Goal: Task Accomplishment & Management: Complete application form

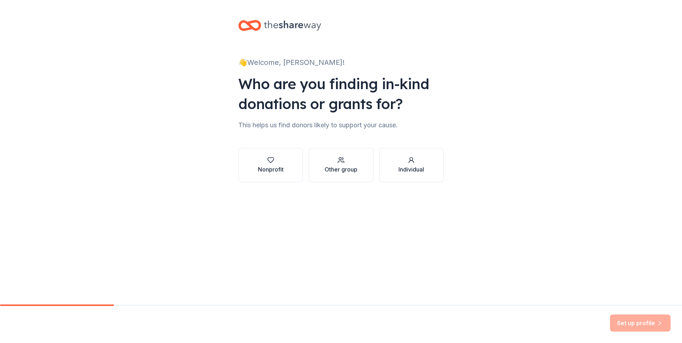
click at [261, 170] on div "Nonprofit" at bounding box center [271, 169] width 26 height 9
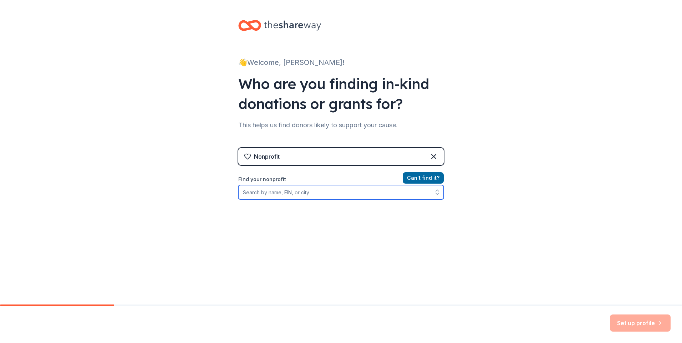
click at [280, 189] on input "Find your nonprofit" at bounding box center [340, 192] width 205 height 14
type input "952219917"
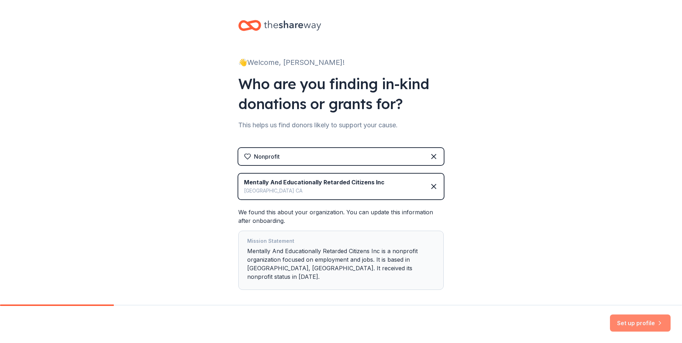
click at [647, 325] on button "Set up profile" at bounding box center [640, 322] width 61 height 17
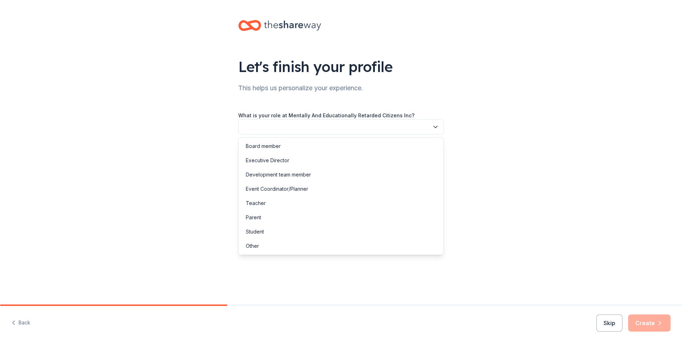
click at [304, 128] on button "button" at bounding box center [340, 126] width 205 height 15
click at [286, 163] on div "Executive Director" at bounding box center [267, 160] width 43 height 9
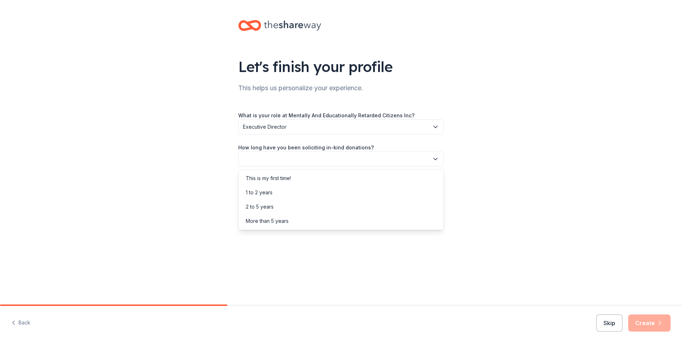
click at [285, 159] on button "button" at bounding box center [340, 159] width 205 height 15
click at [276, 222] on div "More than 5 years" at bounding box center [267, 221] width 43 height 9
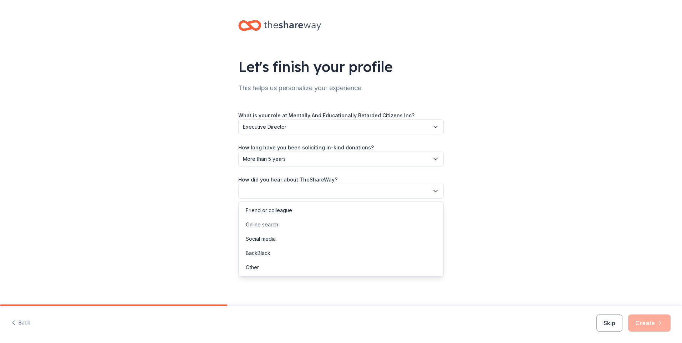
click at [274, 191] on button "button" at bounding box center [340, 191] width 205 height 15
click at [264, 224] on div "Online search" at bounding box center [262, 224] width 32 height 9
click at [653, 324] on button "Create" at bounding box center [649, 322] width 42 height 17
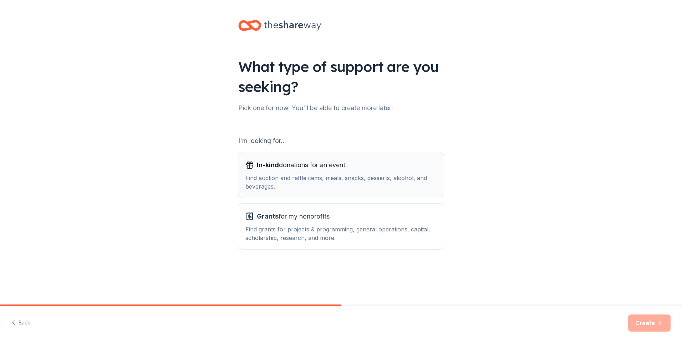
click at [300, 171] on div "In-kind donations for an event Find auction and raffle items, meals, snacks, de…" at bounding box center [340, 174] width 191 height 31
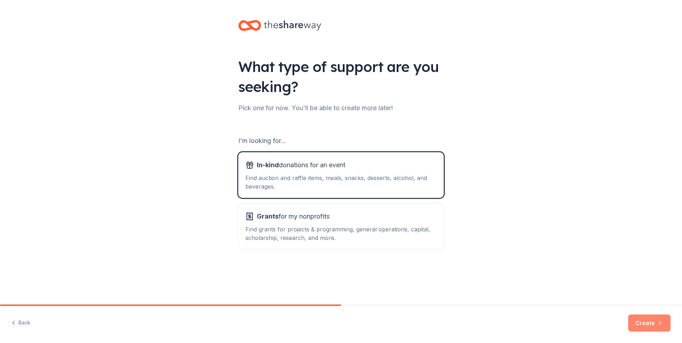
click at [646, 320] on button "Create" at bounding box center [649, 322] width 42 height 17
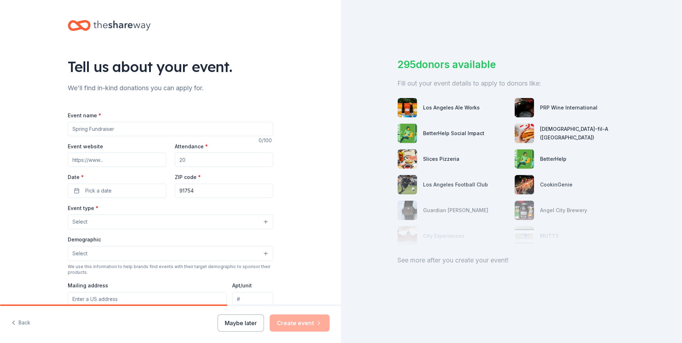
click at [118, 128] on input "Event name *" at bounding box center [170, 129] width 205 height 14
type input "Trees of Enchantment"
click at [97, 160] on input "Event website" at bounding box center [117, 160] width 98 height 14
type input "[URL][DOMAIN_NAME]"
click at [193, 161] on input "Attendance *" at bounding box center [224, 160] width 98 height 14
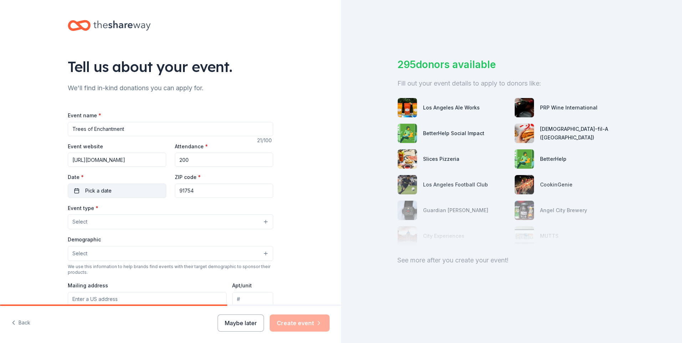
type input "200"
click at [117, 193] on button "Pick a date" at bounding box center [117, 191] width 98 height 14
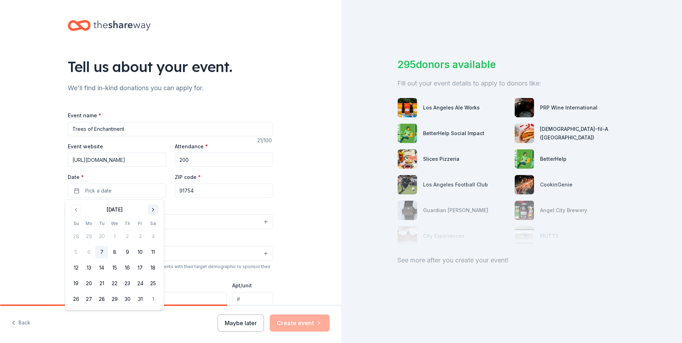
click at [152, 210] on button "Go to next month" at bounding box center [153, 210] width 10 height 10
click at [78, 250] on button "7" at bounding box center [76, 252] width 13 height 13
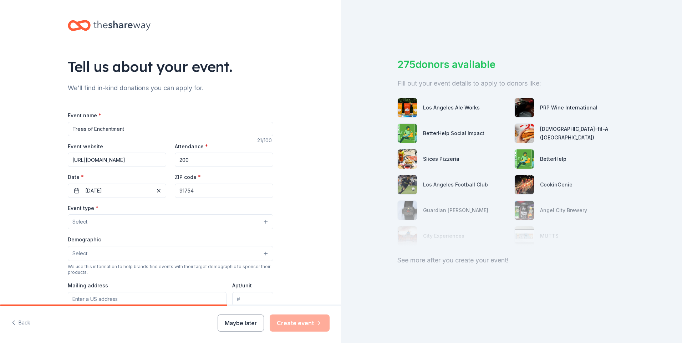
click at [294, 212] on div "Tell us about your event. We'll find in-kind donations you can apply for. Event…" at bounding box center [170, 237] width 341 height 474
click at [94, 221] on button "Select" at bounding box center [170, 221] width 205 height 15
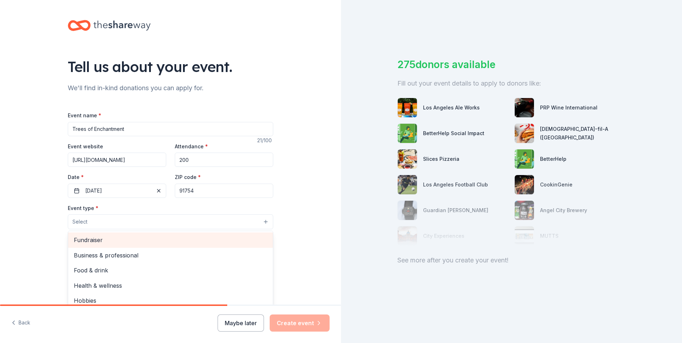
click at [99, 242] on span "Fundraiser" at bounding box center [170, 239] width 193 height 9
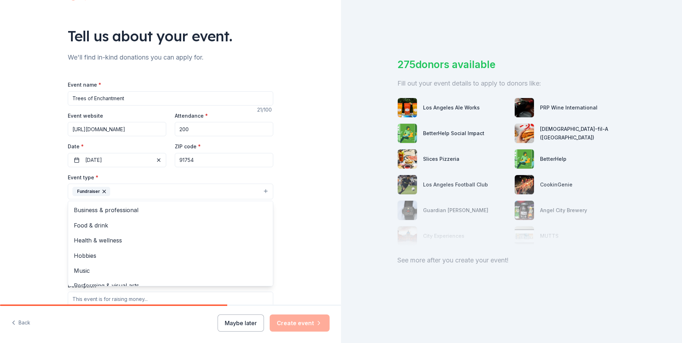
scroll to position [71, 0]
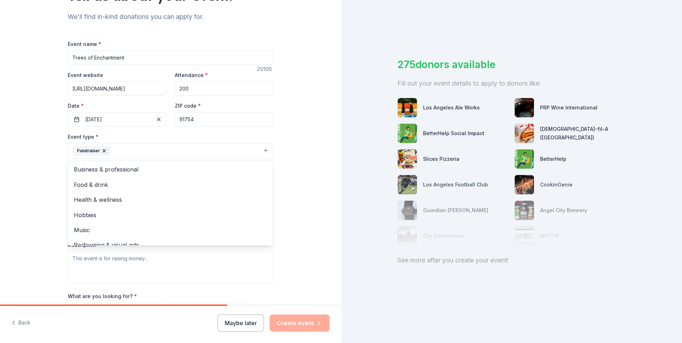
click at [301, 224] on div "Tell us about your event. We'll find in-kind donations you can apply for. Event…" at bounding box center [170, 166] width 341 height 475
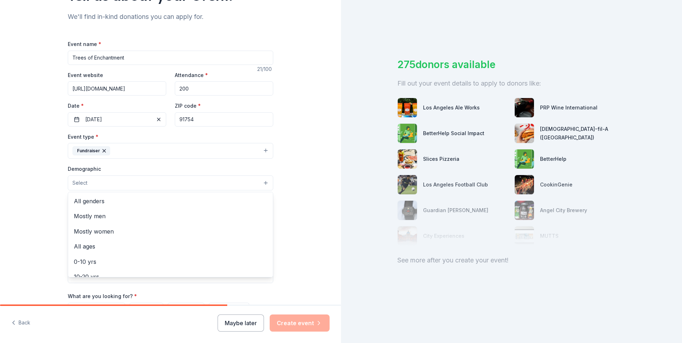
click at [85, 183] on button "Select" at bounding box center [170, 182] width 205 height 15
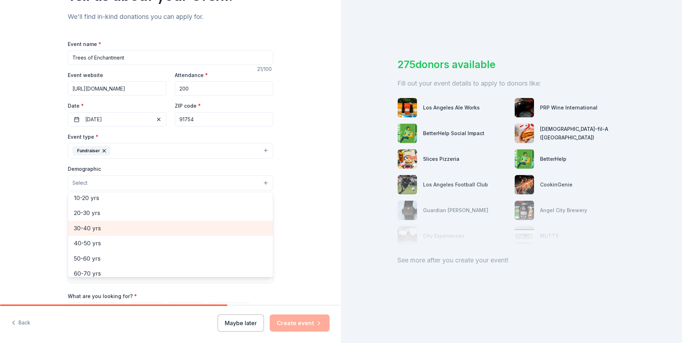
scroll to position [114, 0]
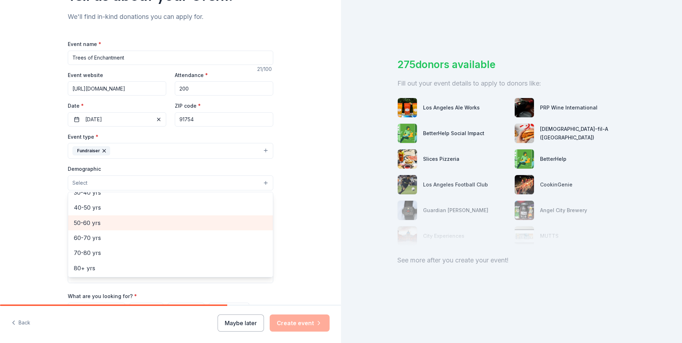
click at [121, 224] on span "50-60 yrs" at bounding box center [170, 222] width 193 height 9
click at [121, 224] on span "40-50 yrs" at bounding box center [170, 223] width 193 height 9
click at [121, 224] on span "30-40 yrs" at bounding box center [170, 223] width 193 height 9
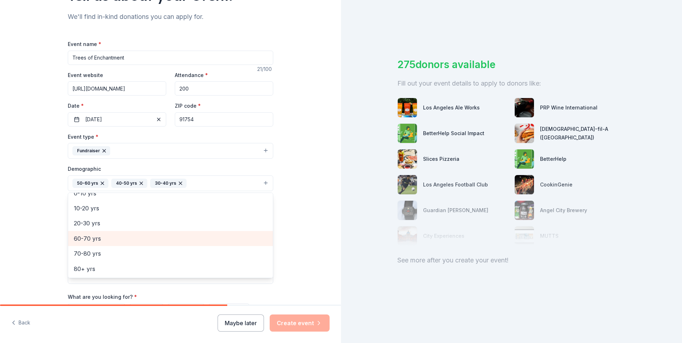
scroll to position [34, 0]
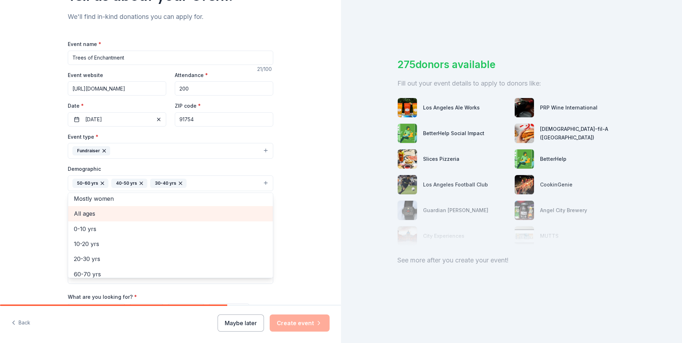
click at [94, 216] on span "All ages" at bounding box center [170, 213] width 193 height 9
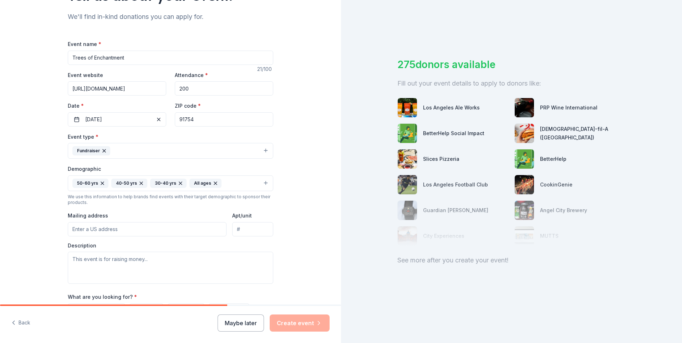
click at [178, 184] on icon "button" at bounding box center [181, 183] width 6 height 6
click at [138, 183] on icon "button" at bounding box center [141, 183] width 6 height 6
click at [101, 183] on icon "button" at bounding box center [102, 183] width 3 height 3
click at [293, 236] on div "Tell us about your event. We'll find in-kind donations you can apply for. Event…" at bounding box center [170, 167] width 341 height 476
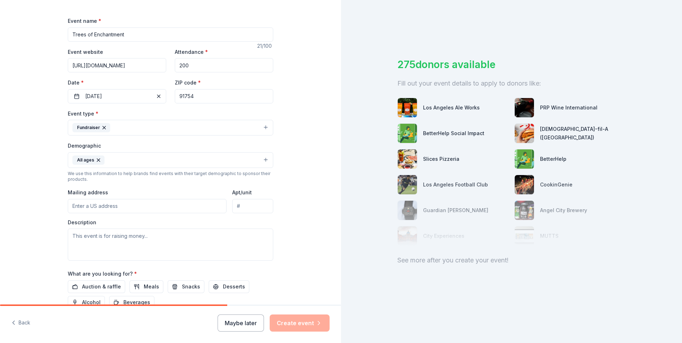
scroll to position [107, 0]
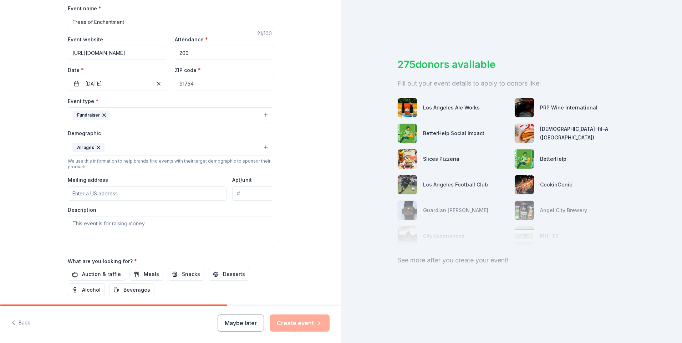
click at [101, 196] on input "Mailing address" at bounding box center [147, 193] width 159 height 14
type input "525 N. Chandler Ave"
click at [89, 229] on textarea at bounding box center [170, 232] width 205 height 32
paste textarea "[DATE][DATE], MERCI will host its 31st Annual Trees of Enchantment Brunch at Qu…"
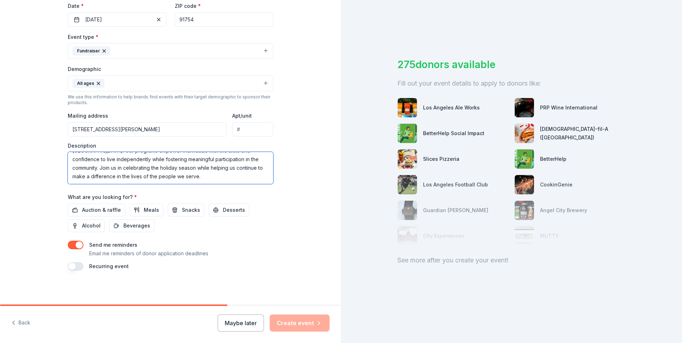
scroll to position [171, 0]
type textarea "[DATE][DATE], MERCI will host its 31st Annual Trees of Enchantment Brunch at Qu…"
click at [106, 208] on span "Auction & raffle" at bounding box center [101, 209] width 39 height 9
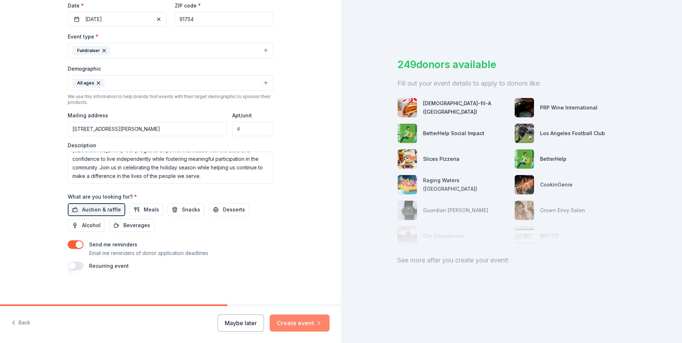
click at [303, 325] on button "Create event" at bounding box center [300, 322] width 60 height 17
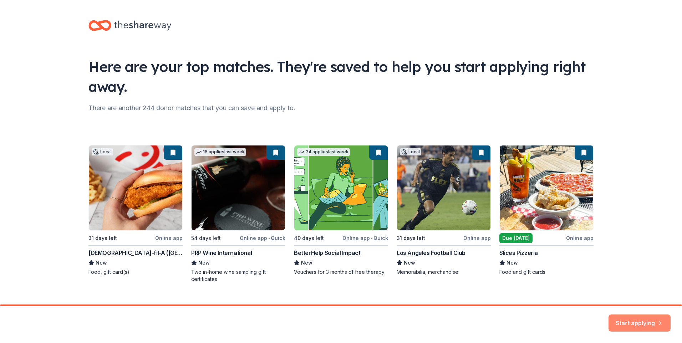
click at [646, 316] on button "Start applying" at bounding box center [639, 319] width 62 height 17
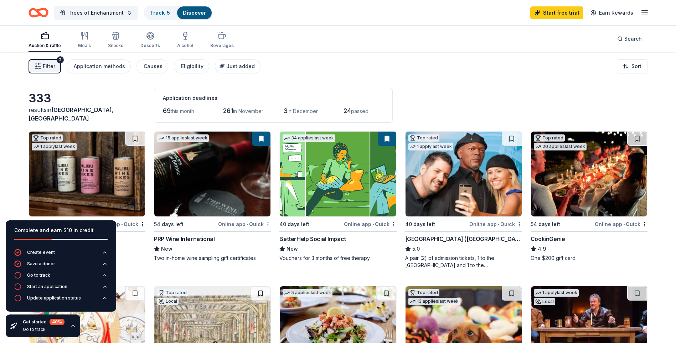
click at [315, 71] on div "Filter 2 Application methods Causes Eligibility Just added Sort" at bounding box center [338, 66] width 676 height 29
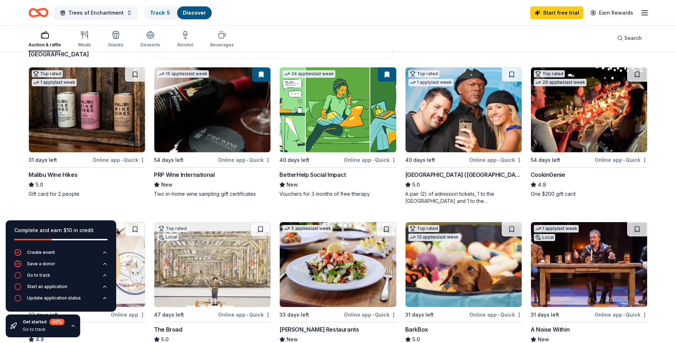
scroll to position [71, 0]
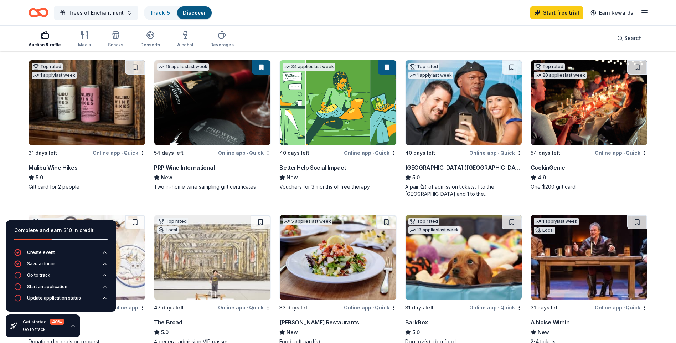
click at [455, 120] on img at bounding box center [464, 102] width 116 height 85
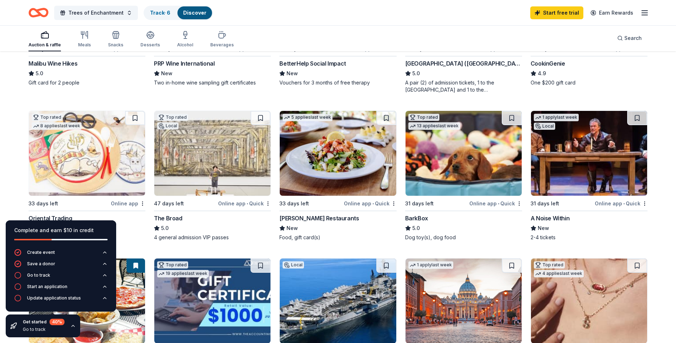
scroll to position [214, 0]
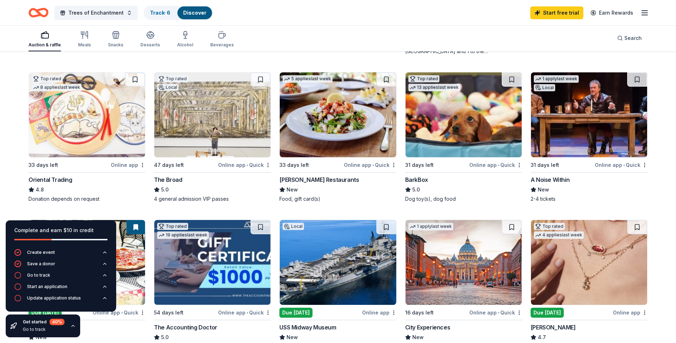
click at [226, 131] on img at bounding box center [212, 114] width 116 height 85
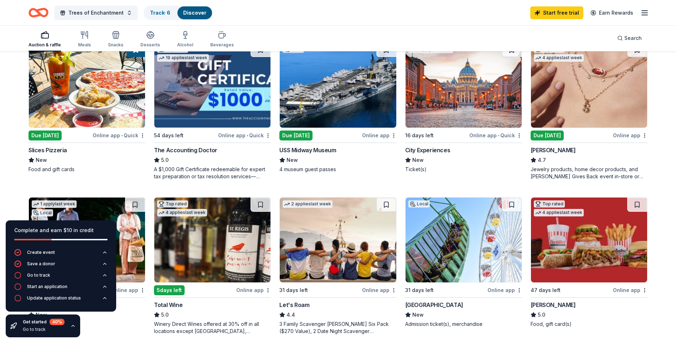
scroll to position [428, 0]
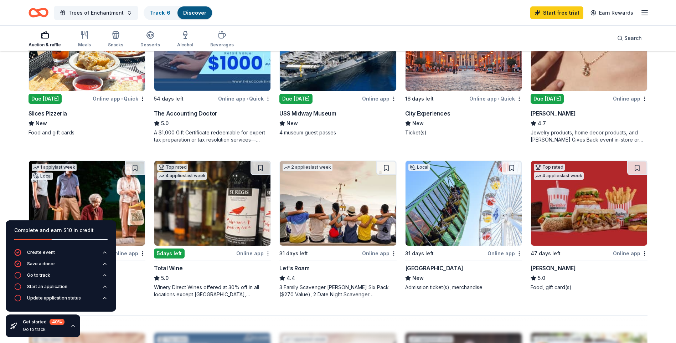
click at [445, 210] on img at bounding box center [464, 203] width 116 height 85
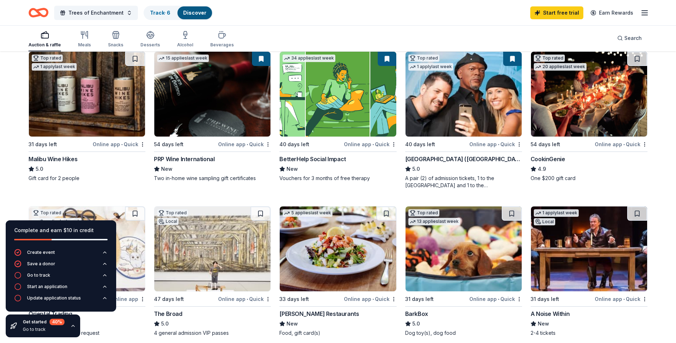
scroll to position [9, 0]
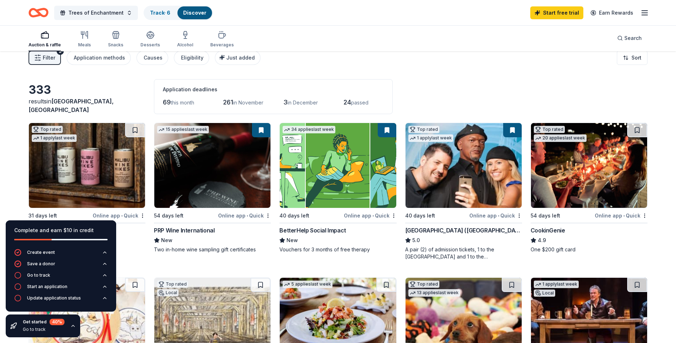
click at [106, 165] on img at bounding box center [87, 165] width 116 height 85
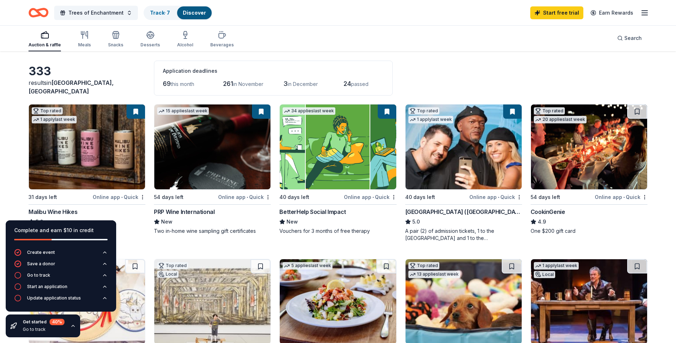
scroll to position [71, 0]
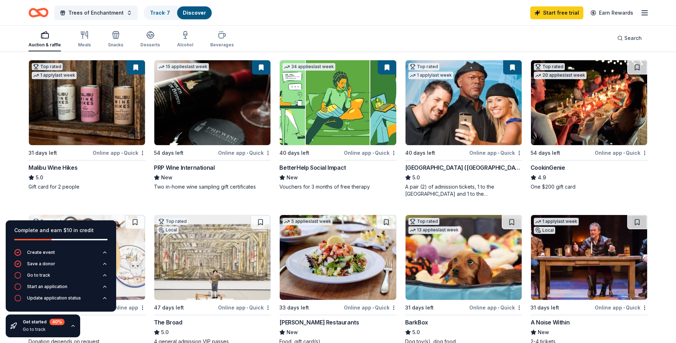
click at [201, 99] on img at bounding box center [212, 102] width 116 height 85
click at [600, 116] on img at bounding box center [589, 102] width 116 height 85
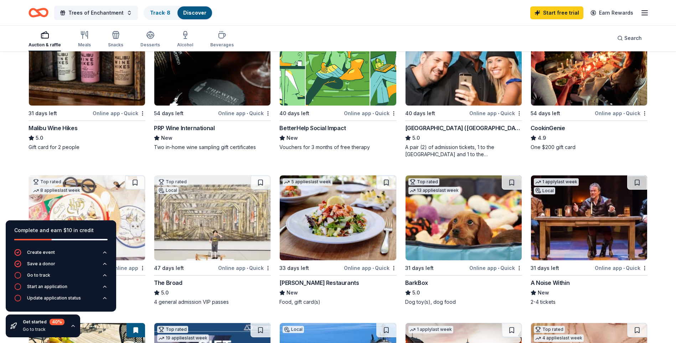
scroll to position [178, 0]
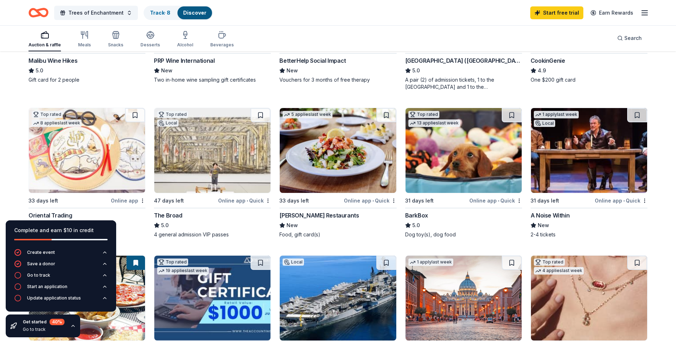
click at [588, 152] on img at bounding box center [589, 150] width 116 height 85
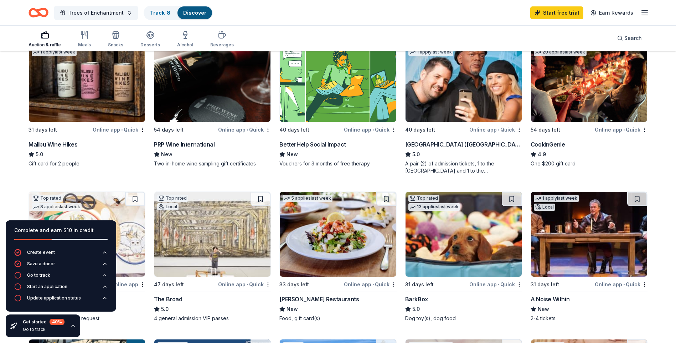
scroll to position [0, 0]
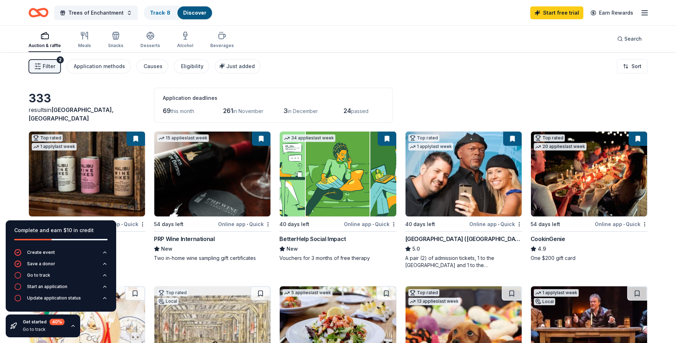
click at [647, 13] on icon "button" at bounding box center [645, 13] width 9 height 9
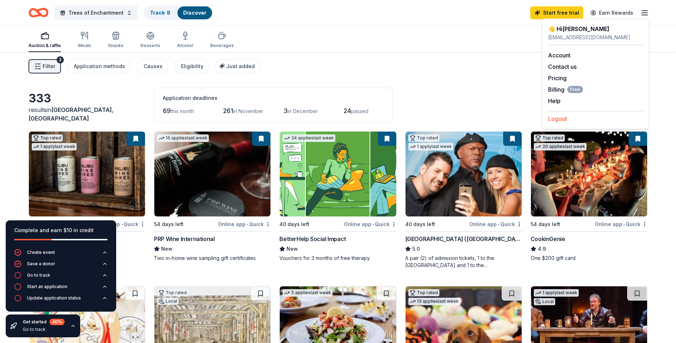
click at [555, 117] on button "Logout" at bounding box center [557, 118] width 19 height 9
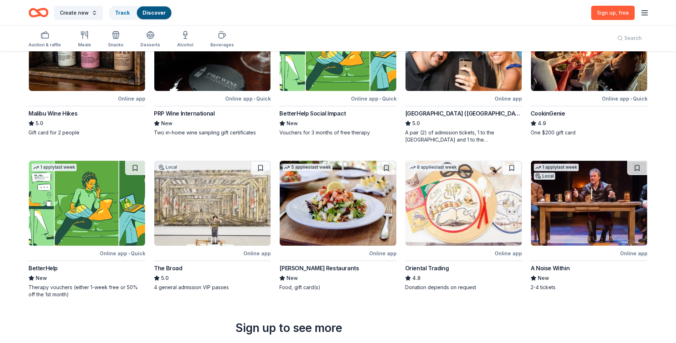
scroll to position [107, 0]
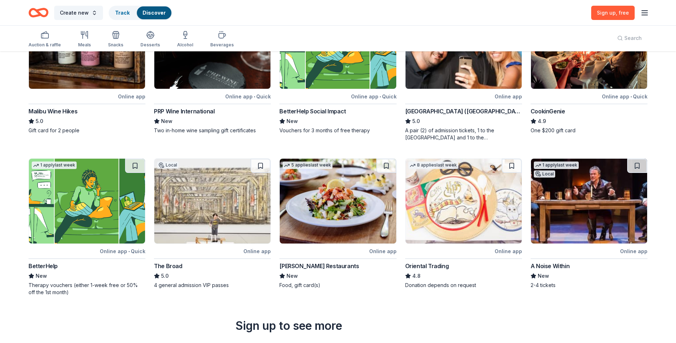
click at [584, 205] on img at bounding box center [589, 201] width 116 height 85
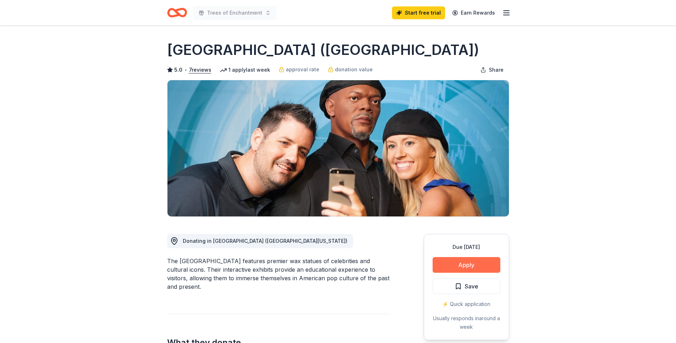
click at [471, 263] on button "Apply" at bounding box center [467, 265] width 68 height 16
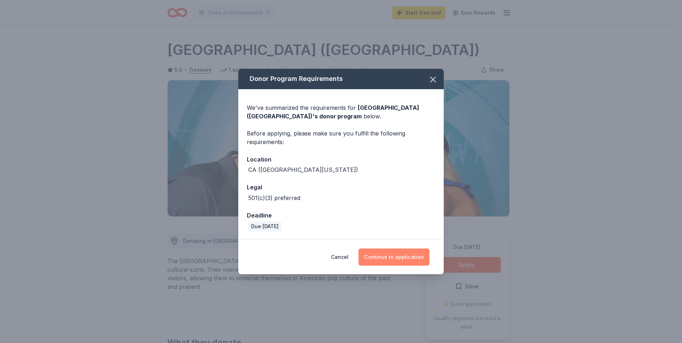
click at [399, 258] on button "Continue to application" at bounding box center [393, 256] width 71 height 17
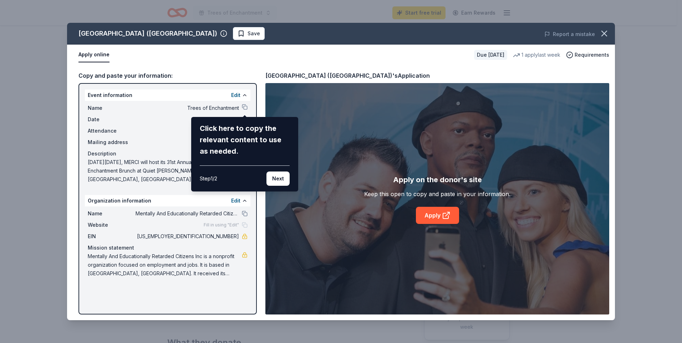
click at [436, 215] on div "Hollywood Wax Museum (Hollywood) Save Report a mistake Apply online Due in 40 d…" at bounding box center [341, 171] width 548 height 297
click at [276, 176] on button "Next" at bounding box center [277, 178] width 23 height 14
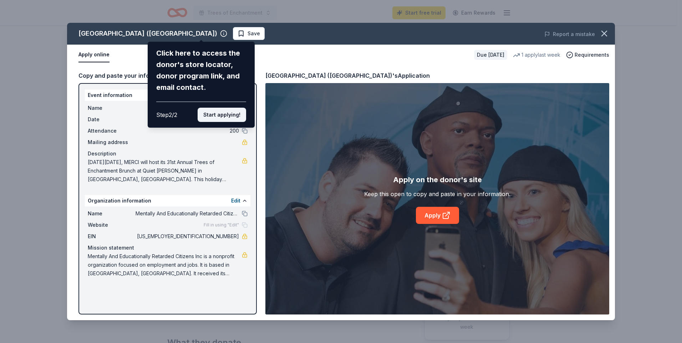
click at [228, 114] on button "Start applying!" at bounding box center [221, 115] width 48 height 14
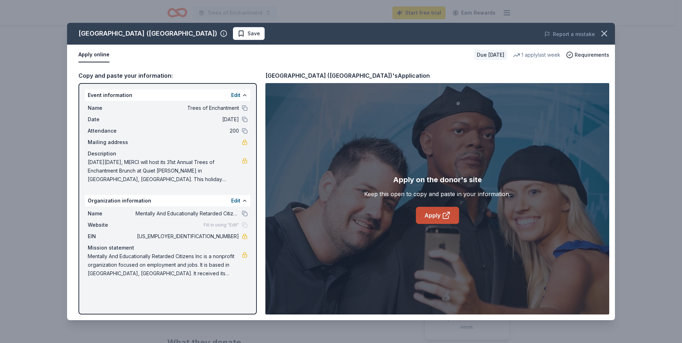
click at [436, 216] on link "Apply" at bounding box center [437, 215] width 43 height 17
click at [247, 33] on span "Save" at bounding box center [253, 33] width 12 height 9
click at [605, 34] on icon "button" at bounding box center [604, 34] width 10 height 10
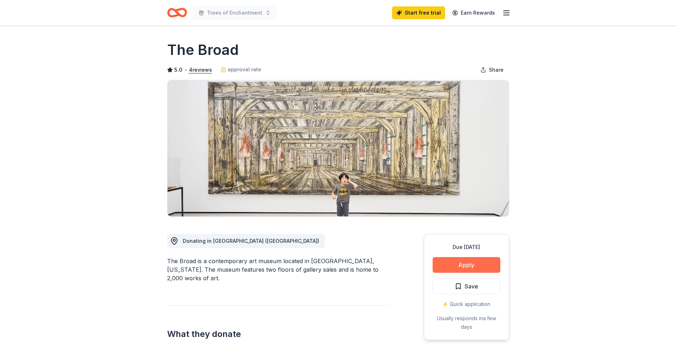
click at [469, 264] on button "Apply" at bounding box center [467, 265] width 68 height 16
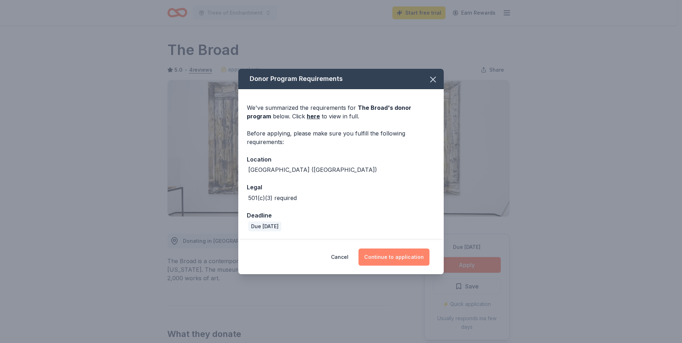
click at [397, 254] on button "Continue to application" at bounding box center [393, 256] width 71 height 17
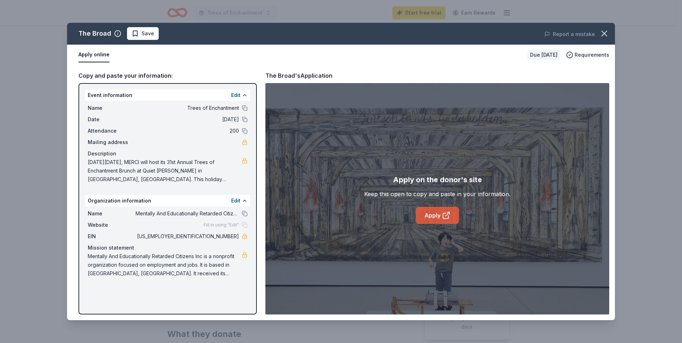
click at [438, 214] on link "Apply" at bounding box center [437, 215] width 43 height 17
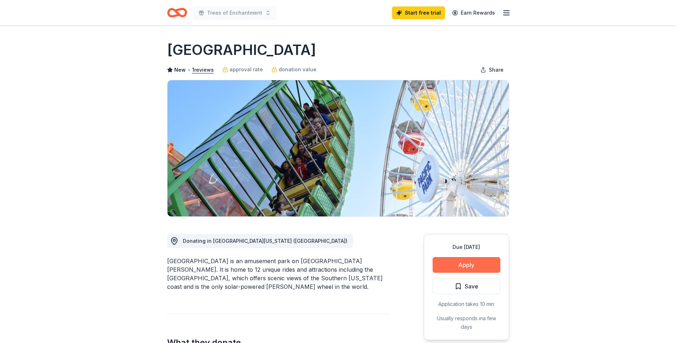
click at [476, 267] on button "Apply" at bounding box center [467, 265] width 68 height 16
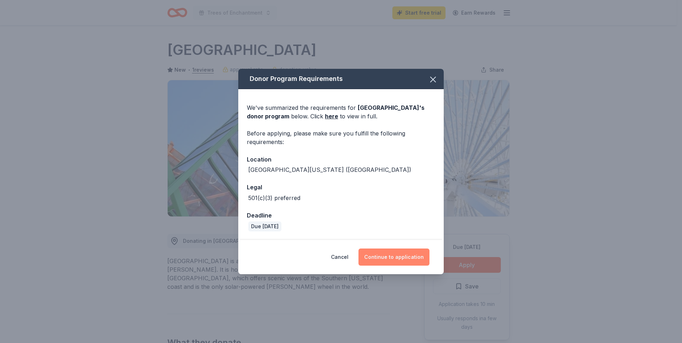
click at [399, 258] on button "Continue to application" at bounding box center [393, 256] width 71 height 17
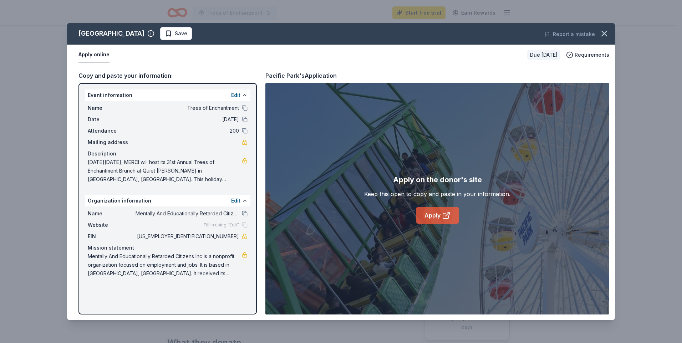
click at [439, 217] on link "Apply" at bounding box center [437, 215] width 43 height 17
click at [437, 213] on link "Apply" at bounding box center [437, 215] width 43 height 17
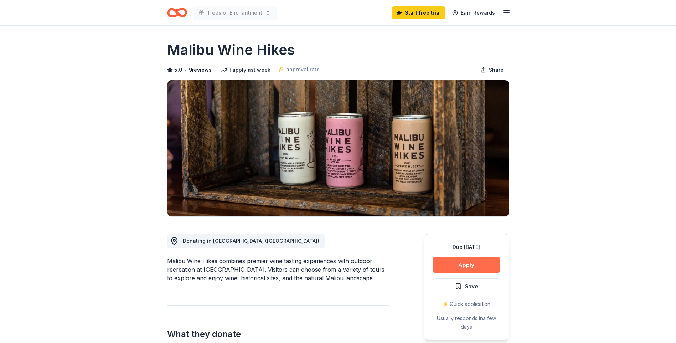
click at [468, 264] on button "Apply" at bounding box center [467, 265] width 68 height 16
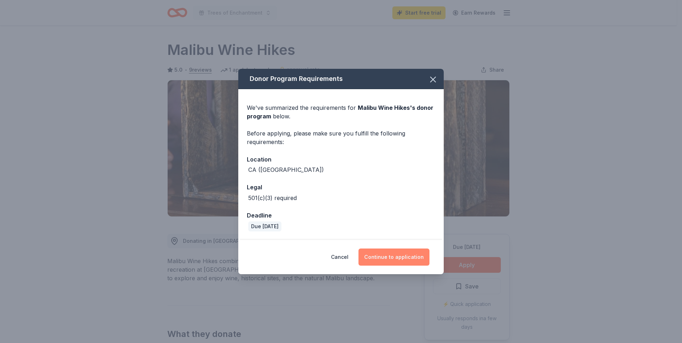
click at [402, 256] on button "Continue to application" at bounding box center [393, 256] width 71 height 17
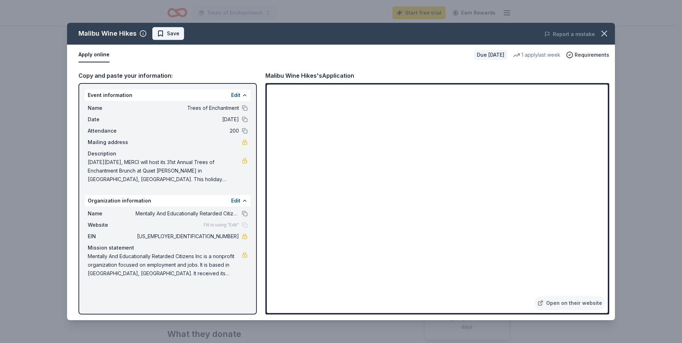
click at [173, 35] on span "Save" at bounding box center [173, 33] width 12 height 9
click at [606, 34] on icon "button" at bounding box center [604, 34] width 10 height 10
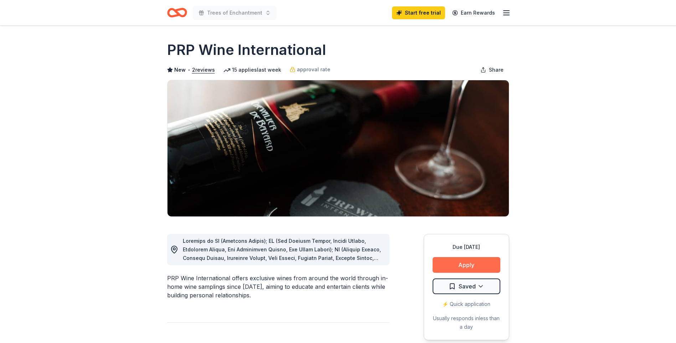
click at [472, 267] on button "Apply" at bounding box center [467, 265] width 68 height 16
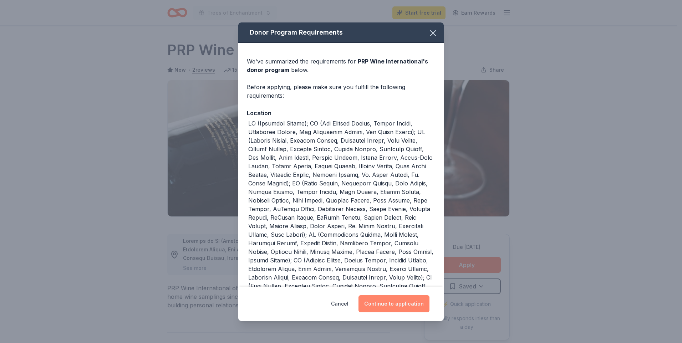
click at [397, 303] on button "Continue to application" at bounding box center [393, 303] width 71 height 17
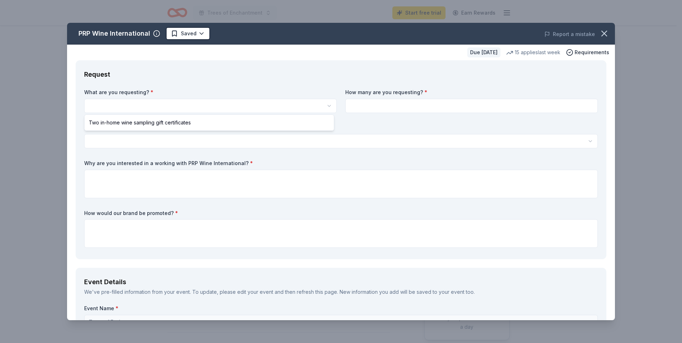
click at [142, 104] on html "Trees of Enchantment Start free trial Earn Rewards Due [DATE] Share PRP Wine In…" at bounding box center [341, 171] width 682 height 343
select select "Two in-home wine sampling gift certificates"
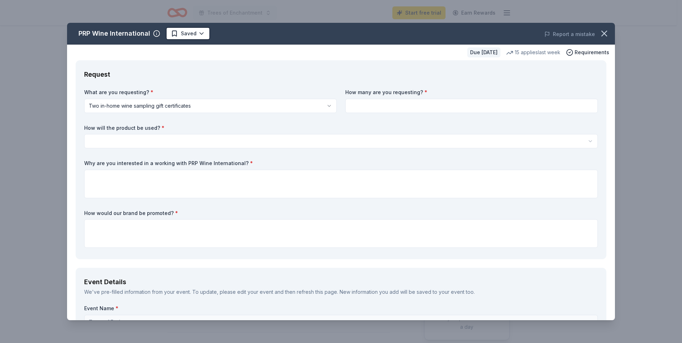
click at [396, 105] on input at bounding box center [471, 106] width 252 height 14
type input "4"
click at [146, 141] on html "Trees of Enchantment Start free trial Earn Rewards Due [DATE] Share PRP Wine In…" at bounding box center [341, 171] width 682 height 343
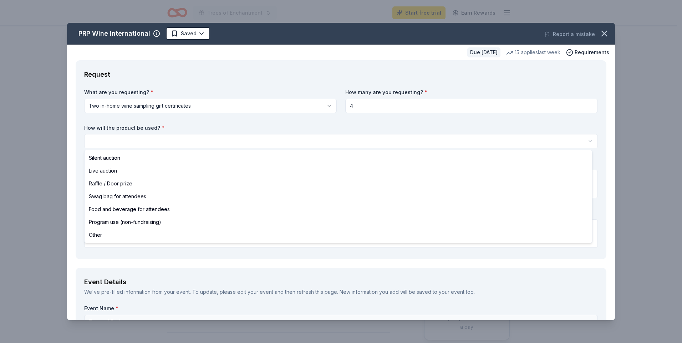
select select "raffleDoorPrize"
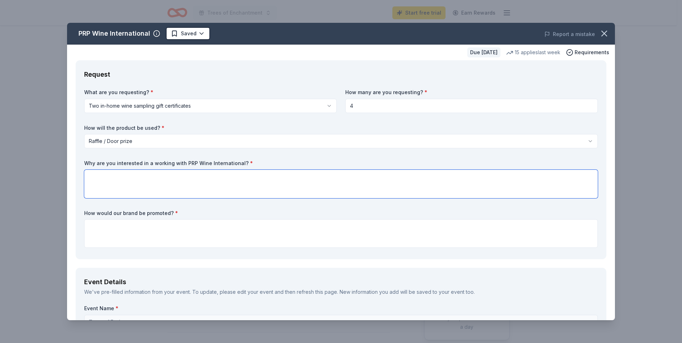
click at [109, 177] on textarea at bounding box center [340, 184] width 513 height 29
type textarea "no"
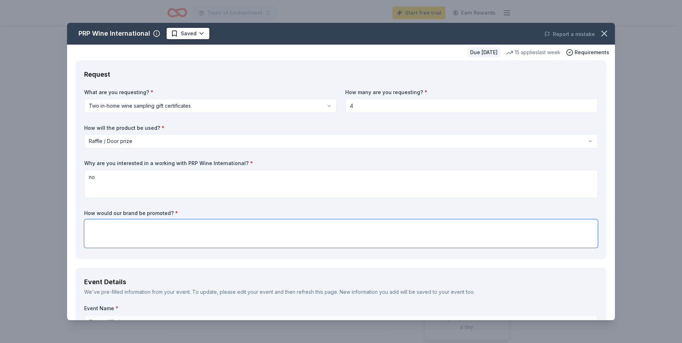
click at [140, 226] on textarea at bounding box center [340, 233] width 513 height 29
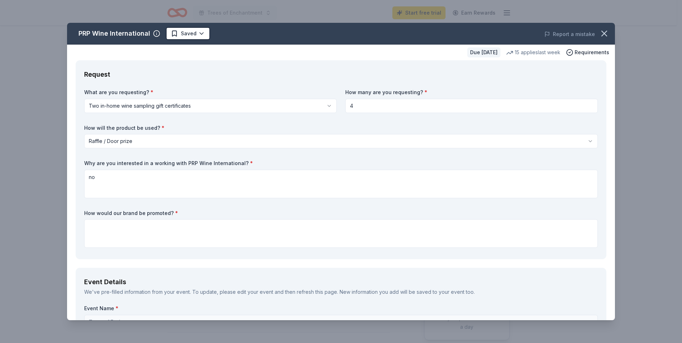
drag, startPoint x: 170, startPoint y: 211, endPoint x: 102, endPoint y: 213, distance: 68.5
click at [102, 213] on label "How would our brand be promoted? *" at bounding box center [340, 213] width 513 height 7
drag, startPoint x: 83, startPoint y: 211, endPoint x: 147, endPoint y: 215, distance: 63.6
click at [147, 215] on div "Request What are you requesting? * Two in-home wine sampling gift certificates …" at bounding box center [341, 159] width 530 height 199
click at [111, 213] on label "How would our brand be promoted? *" at bounding box center [340, 213] width 513 height 7
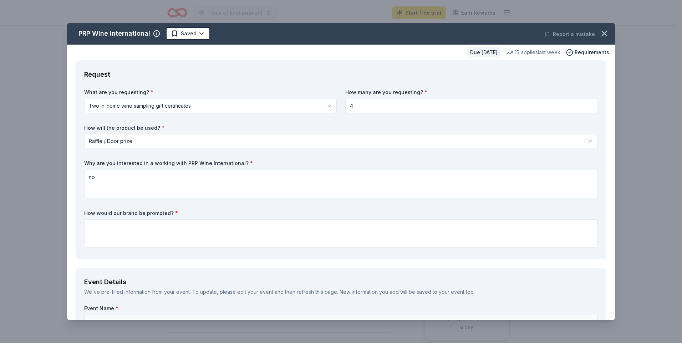
click at [111, 213] on label "How would our brand be promoted? *" at bounding box center [340, 213] width 513 height 7
click at [135, 210] on label "How would our brand be promoted? *" at bounding box center [340, 213] width 513 height 7
click at [235, 214] on label "How would our brand be promoted? *" at bounding box center [340, 213] width 513 height 7
click at [107, 212] on label "How would our brand be promoted? *" at bounding box center [340, 213] width 513 height 7
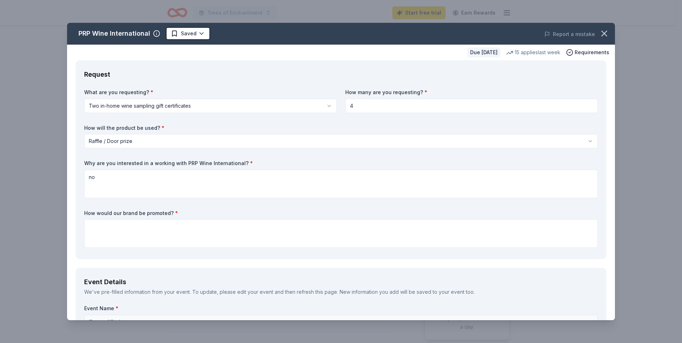
click at [107, 212] on label "How would our brand be promoted? *" at bounding box center [340, 213] width 513 height 7
drag, startPoint x: 85, startPoint y: 213, endPoint x: 186, endPoint y: 225, distance: 101.5
click at [186, 225] on div "How would our brand be promoted? *" at bounding box center [340, 229] width 513 height 39
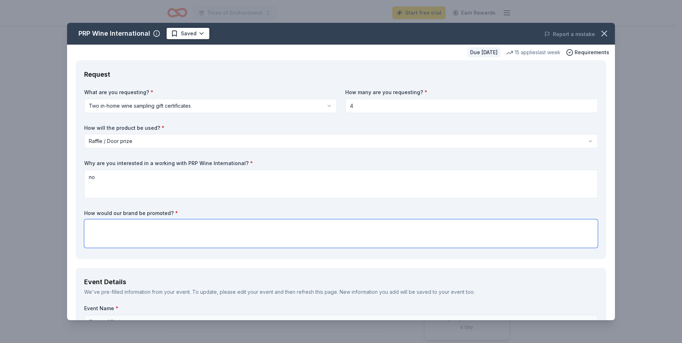
click at [106, 228] on textarea at bounding box center [340, 233] width 513 height 29
paste textarea "Sponsoring or underwriting the Trees of Enchantment fundraiser provides your or…"
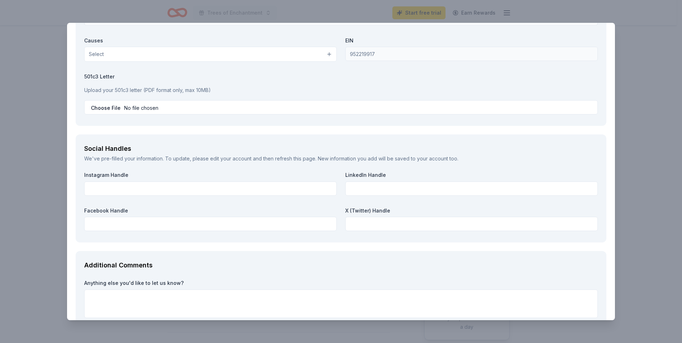
scroll to position [765, 0]
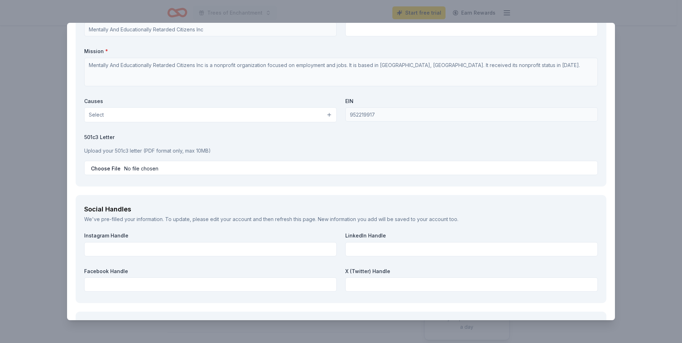
type textarea "Sponsoring or underwriting the Trees of Enchantment fundraiser provides your or…"
click at [98, 112] on span "Select" at bounding box center [96, 115] width 15 height 9
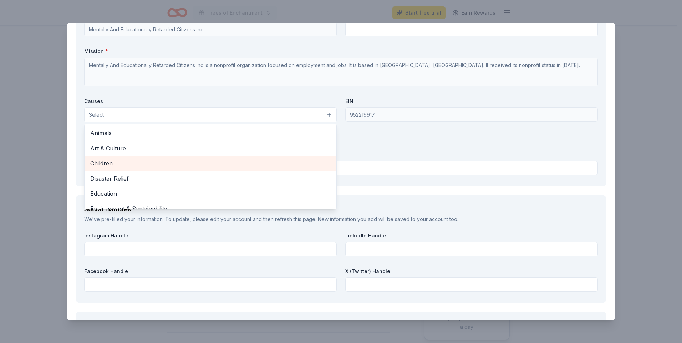
scroll to position [36, 0]
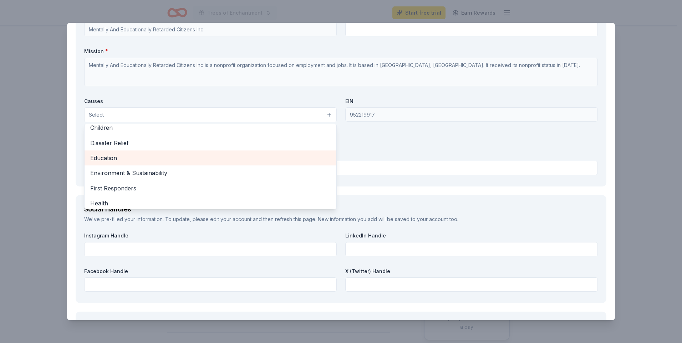
click at [108, 157] on span "Education" at bounding box center [210, 157] width 240 height 9
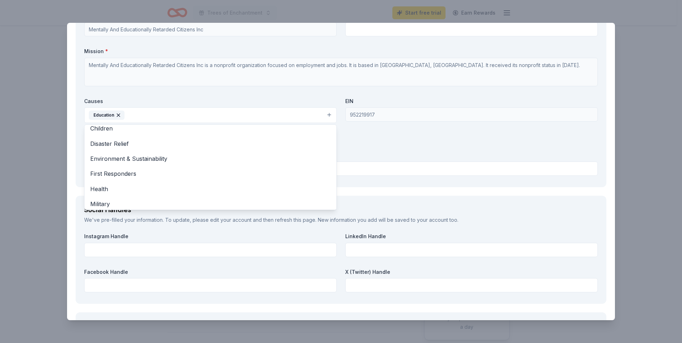
click at [373, 152] on div "Organization Name * Mentally And Educationally Retarded Citizens Inc Organizati…" at bounding box center [340, 95] width 513 height 166
click at [133, 116] on button "Education" at bounding box center [210, 115] width 252 height 16
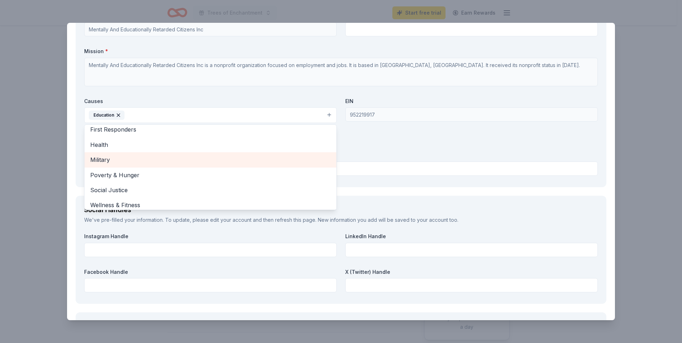
scroll to position [84, 0]
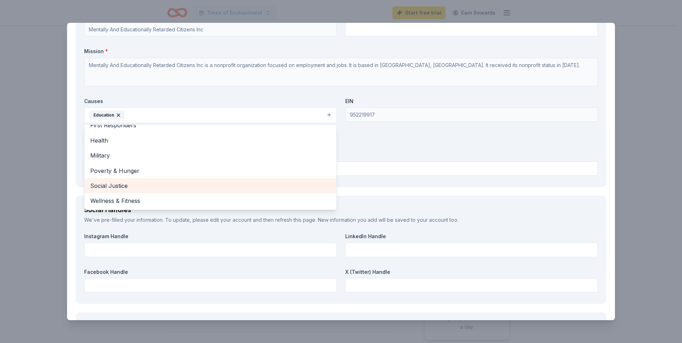
click at [118, 187] on span "Social Justice" at bounding box center [210, 185] width 240 height 9
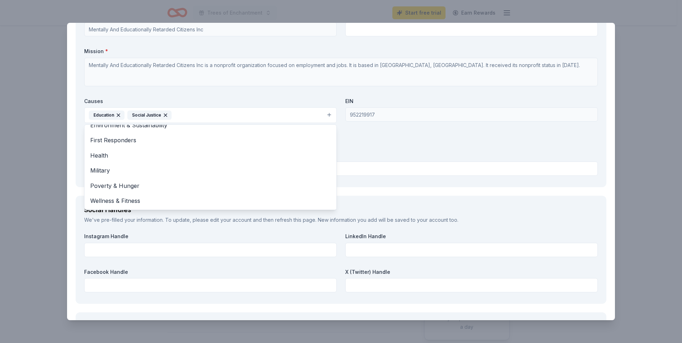
click at [366, 145] on div "Organization Name * Mentally And Educationally Retarded Citizens Inc Organizati…" at bounding box center [340, 95] width 513 height 166
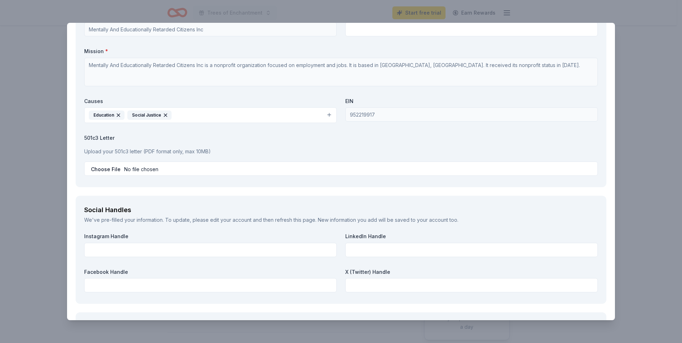
click at [118, 114] on icon "button" at bounding box center [119, 115] width 6 height 6
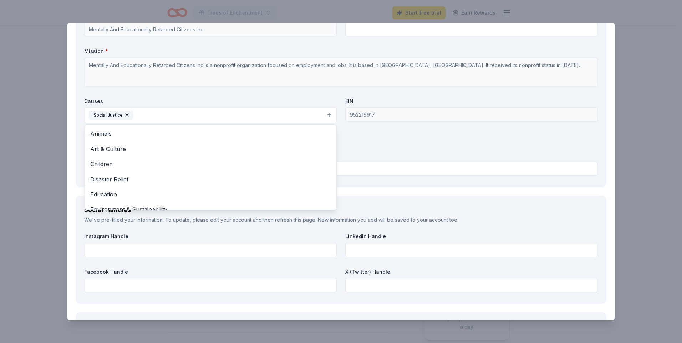
click at [356, 140] on div "Organization Name * Mentally And Educationally Retarded Citizens Inc Organizati…" at bounding box center [340, 95] width 513 height 166
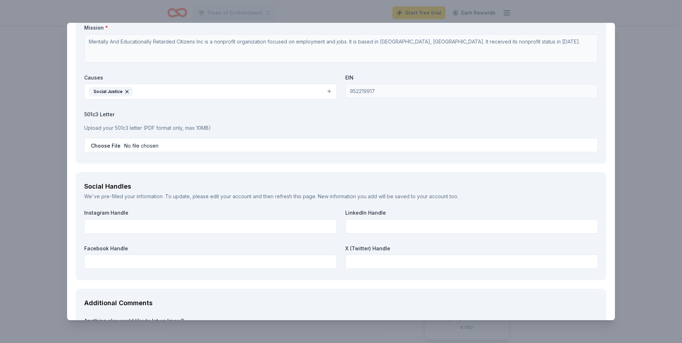
scroll to position [801, 0]
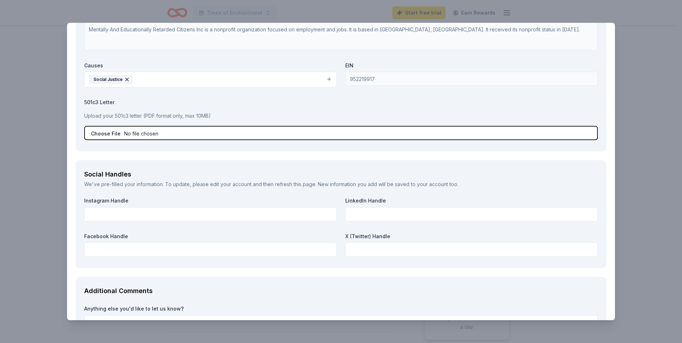
click at [126, 132] on input "file" at bounding box center [340, 133] width 513 height 14
type input "C:\fakepath\MERCI Articles of Incorporation (1).pdf"
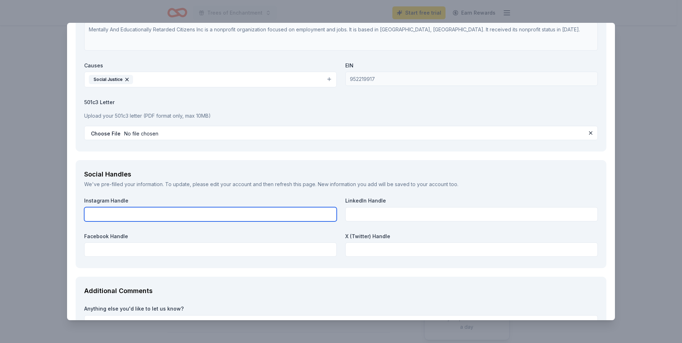
click at [134, 210] on input "text" at bounding box center [210, 214] width 252 height 14
paste input "https://www.instagram.com/merci1955/"
type input "https://www.instagram.com/merci1955/"
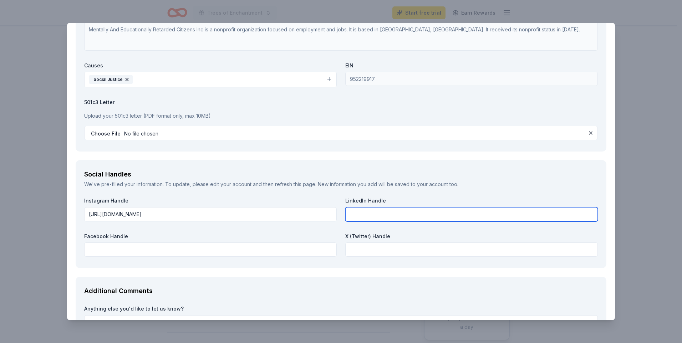
click at [363, 215] on input "text" at bounding box center [471, 214] width 252 height 14
paste input "https://www.linkedin.com/in/merci-inc-mpk1955/"
type input "https://www.linkedin.com/in/merci-inc-mpk1955/"
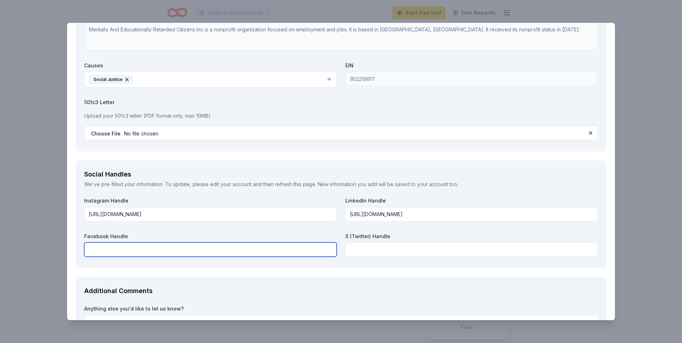
click at [146, 251] on input "text" at bounding box center [210, 249] width 252 height 14
paste input "https://www.facebook.com/merci.org/"
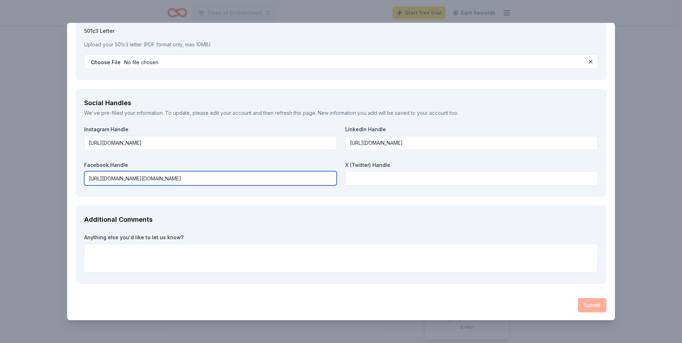
scroll to position [873, 0]
type input "https://www.facebook.com/merci.org/"
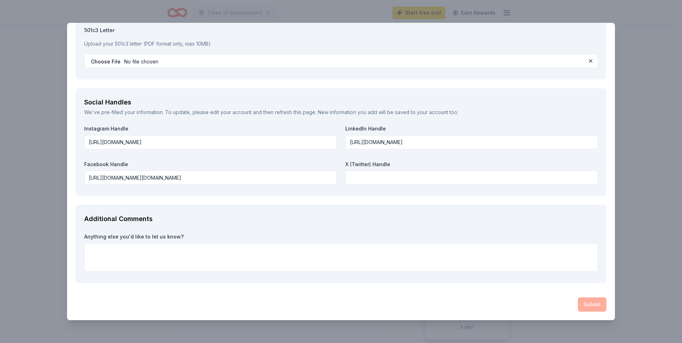
click at [456, 299] on div "Submit" at bounding box center [341, 304] width 530 height 14
drag, startPoint x: 415, startPoint y: 261, endPoint x: 508, endPoint y: 263, distance: 93.8
click at [415, 261] on textarea at bounding box center [340, 257] width 513 height 29
click at [128, 255] on textarea at bounding box center [340, 257] width 513 height 29
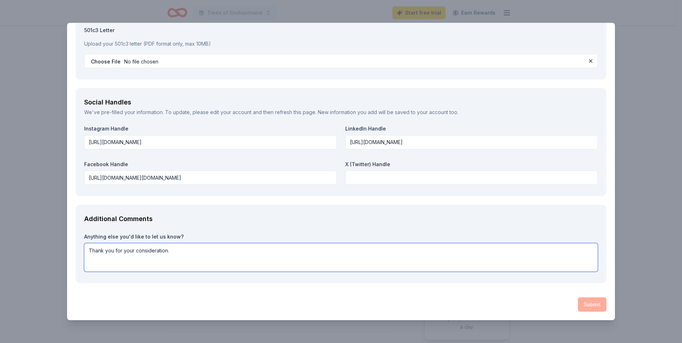
type textarea "Thank you for your consideration."
click at [580, 305] on div "Submit" at bounding box center [341, 304] width 530 height 14
click at [345, 261] on textarea "Thank you for your consideration." at bounding box center [340, 257] width 513 height 29
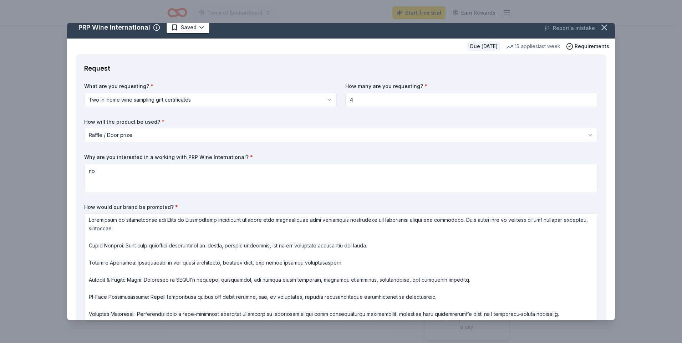
scroll to position [0, 0]
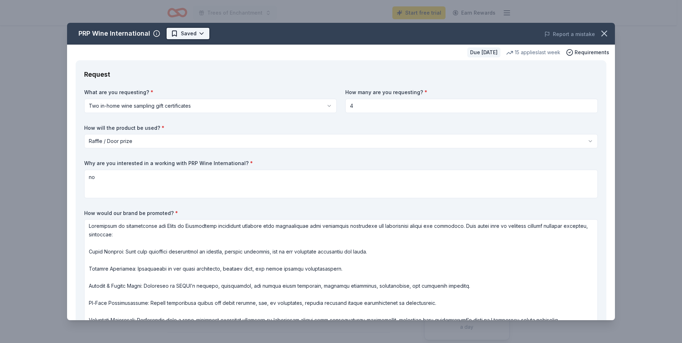
click at [183, 37] on html "Trees of Enchantment Start free trial Earn Rewards Due in 54 days Share PRP Win…" at bounding box center [341, 171] width 682 height 343
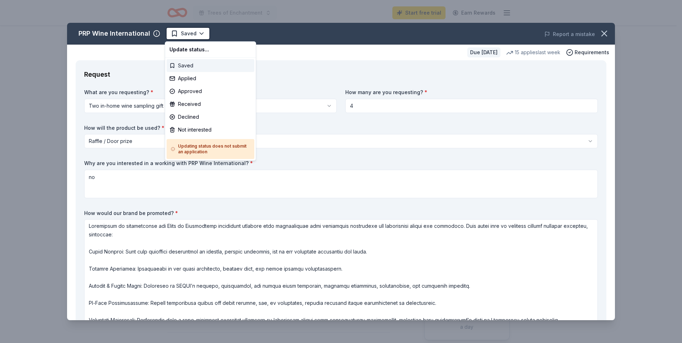
click at [181, 62] on div "Saved" at bounding box center [210, 65] width 88 height 13
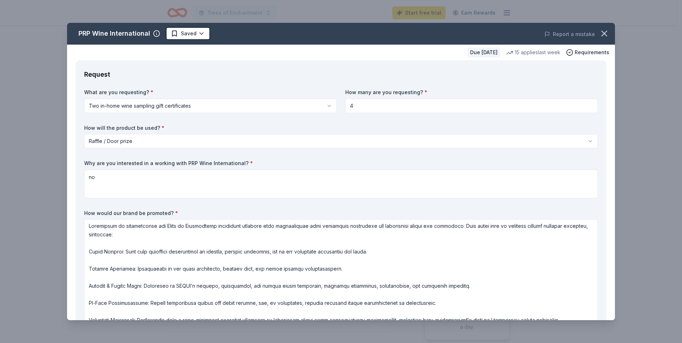
click at [386, 162] on label "Why are you interested in a working with PRP Wine International? *" at bounding box center [340, 163] width 513 height 7
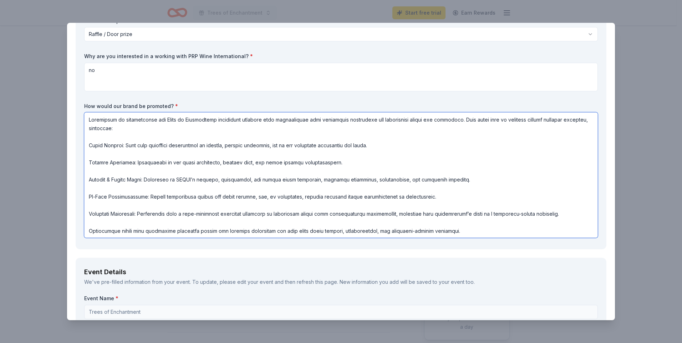
click at [264, 162] on textarea at bounding box center [340, 174] width 513 height 125
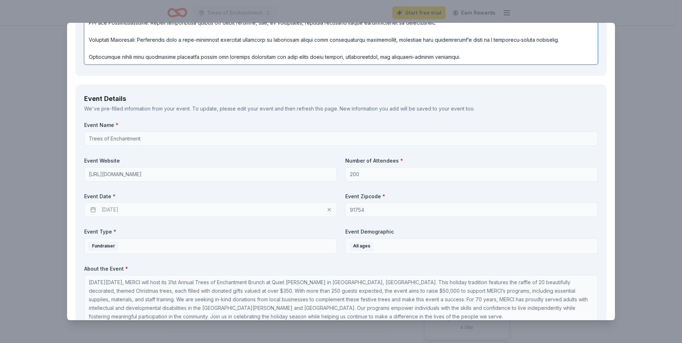
scroll to position [321, 0]
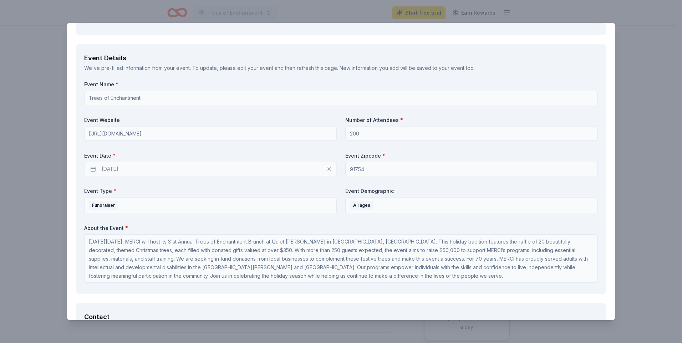
click at [137, 173] on div "12/06/2025" at bounding box center [210, 169] width 252 height 14
click at [101, 171] on div "12/06/2025" at bounding box center [210, 169] width 252 height 14
click at [101, 169] on div "12/06/2025" at bounding box center [210, 169] width 252 height 14
click at [328, 170] on div "12/06/2025" at bounding box center [210, 169] width 252 height 14
click at [172, 161] on div "Event Date * 12/06/2025" at bounding box center [210, 164] width 252 height 24
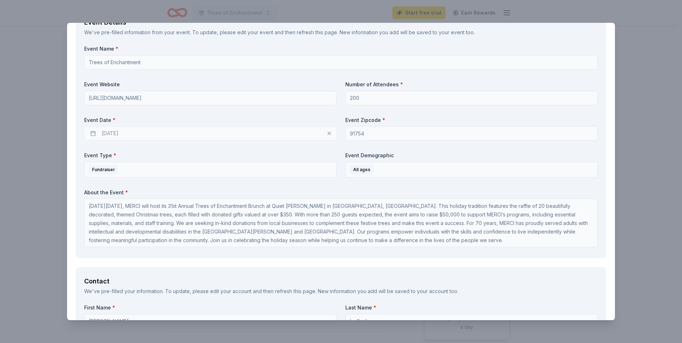
scroll to position [535, 0]
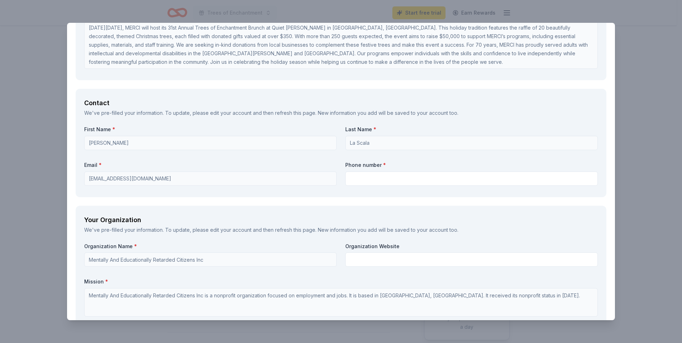
click at [166, 154] on div "First Name * Bernice Last Name * La Scala Email * blascala@merci.org Phone numb…" at bounding box center [340, 157] width 513 height 62
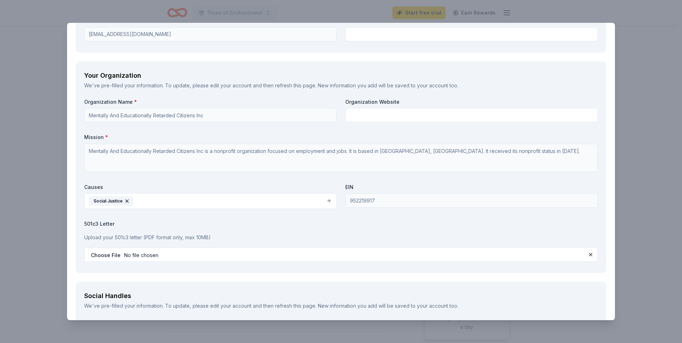
scroll to position [677, 0]
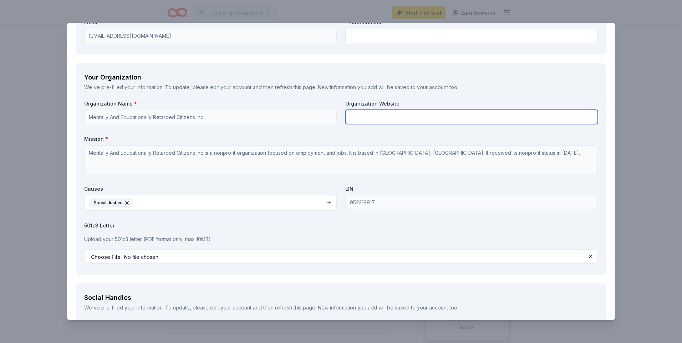
click at [366, 118] on input "text" at bounding box center [471, 117] width 252 height 14
type input "[URL][DOMAIN_NAME]"
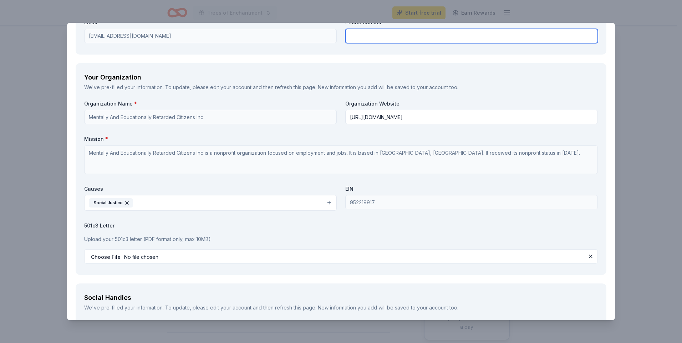
type input "626-289-8817"
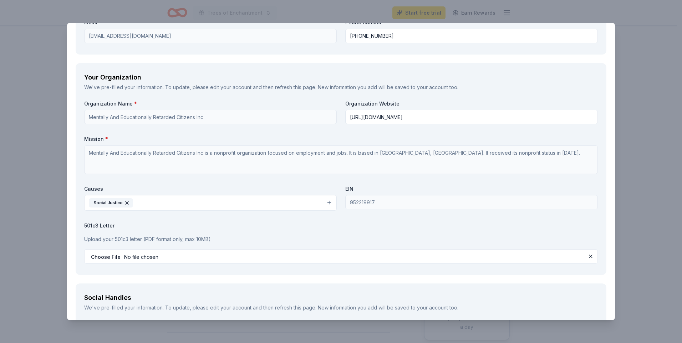
click at [326, 136] on label "Mission *" at bounding box center [340, 138] width 513 height 7
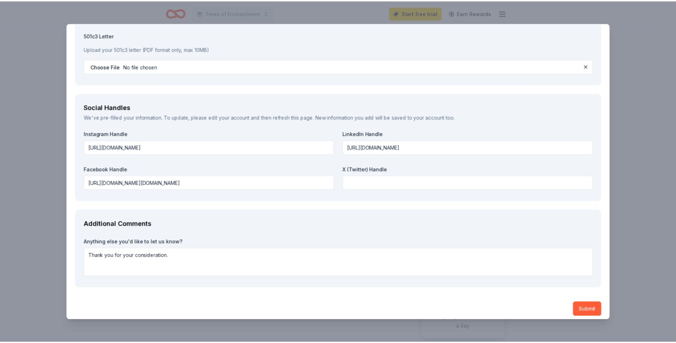
scroll to position [873, 0]
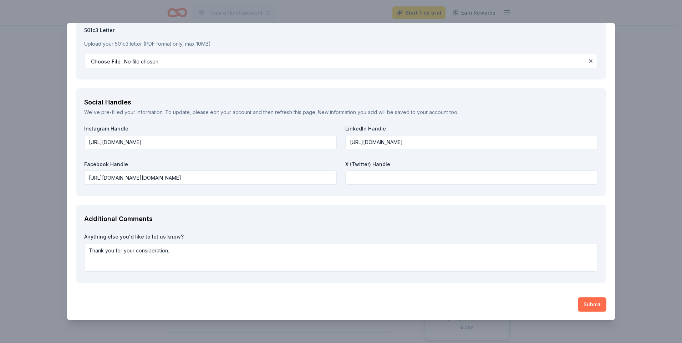
click at [593, 302] on button "Submit" at bounding box center [592, 304] width 29 height 14
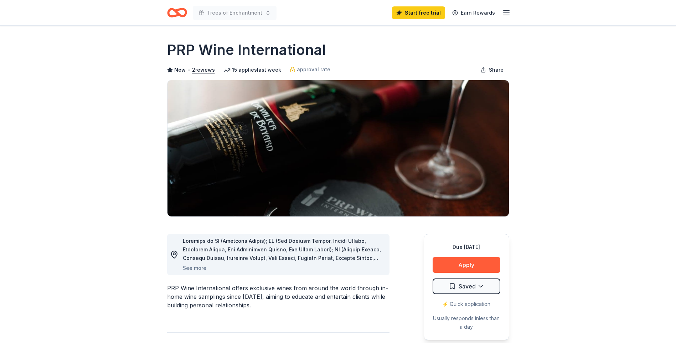
drag, startPoint x: 168, startPoint y: 48, endPoint x: 288, endPoint y: 46, distance: 120.2
click at [288, 46] on h1 "PRP Wine International" at bounding box center [246, 50] width 159 height 20
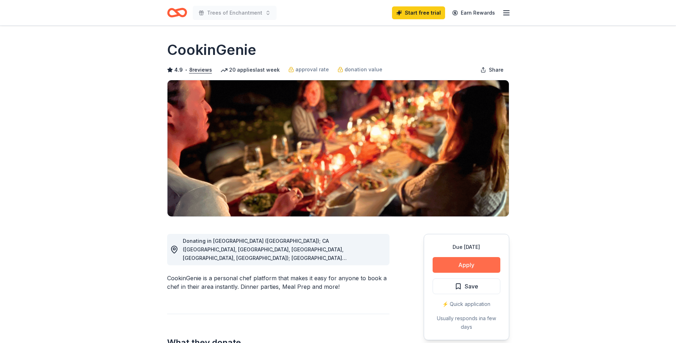
click at [472, 265] on button "Apply" at bounding box center [467, 265] width 68 height 16
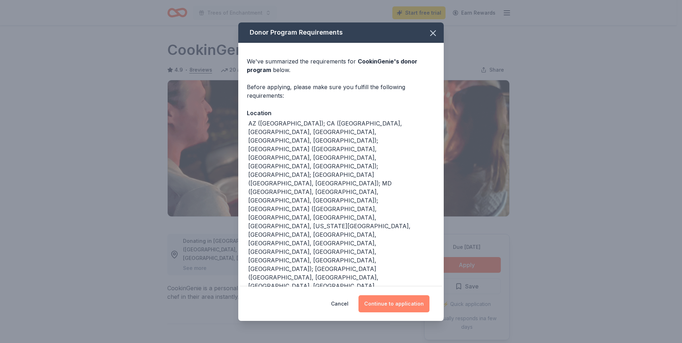
click at [391, 304] on button "Continue to application" at bounding box center [393, 303] width 71 height 17
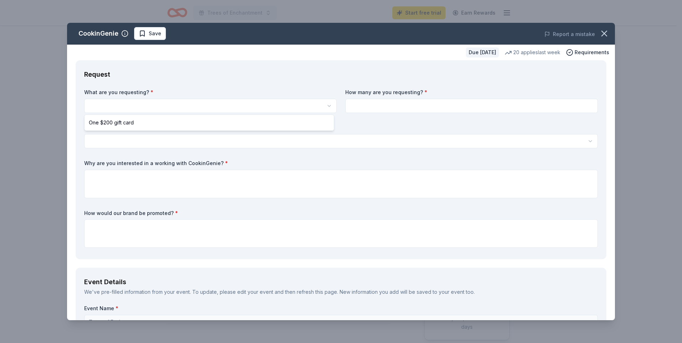
click at [158, 104] on html "Trees of Enchantment Start free trial Earn Rewards Due in 54 days Share CookinG…" at bounding box center [341, 171] width 682 height 343
select select "One $200 gift card"
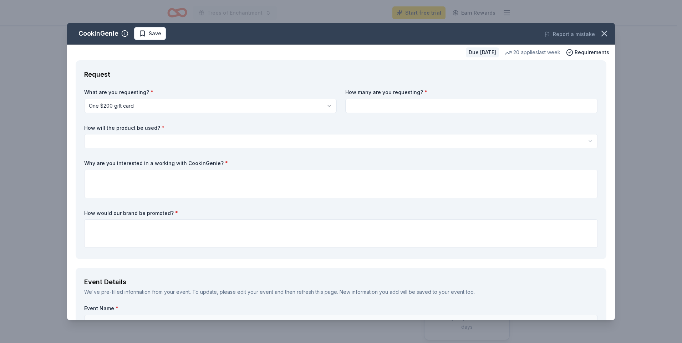
click at [355, 103] on input at bounding box center [471, 106] width 252 height 14
type input "2"
click at [190, 144] on html "Trees of Enchantment Start free trial Earn Rewards Due in 54 days Share CookinG…" at bounding box center [341, 171] width 682 height 343
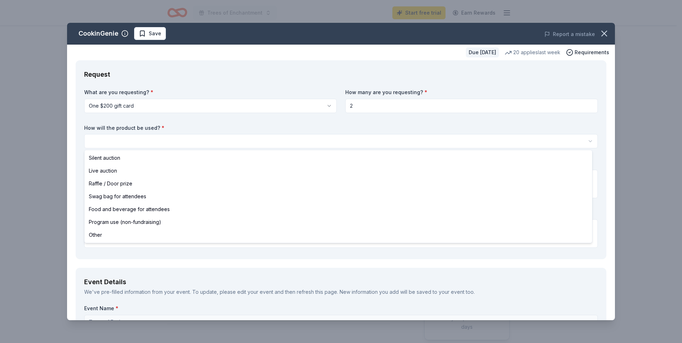
select select "raffleDoorPrize"
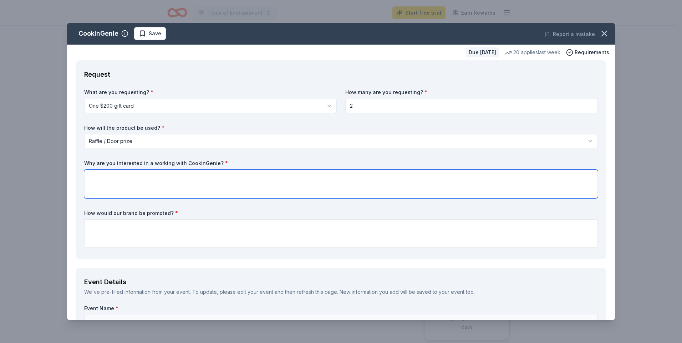
click at [107, 182] on textarea at bounding box center [340, 184] width 513 height 29
type textarea "no"
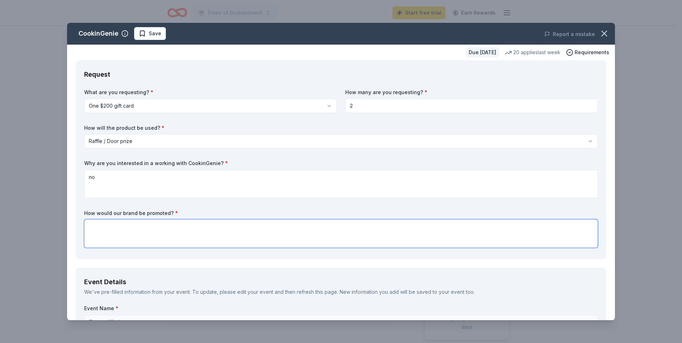
click at [129, 231] on textarea at bounding box center [340, 233] width 513 height 29
click at [152, 224] on textarea at bounding box center [340, 233] width 513 height 29
paste textarea "Loremipsum do sitametconse adi Elits do Eiusmodtemp incididunt utlabore etdo ma…"
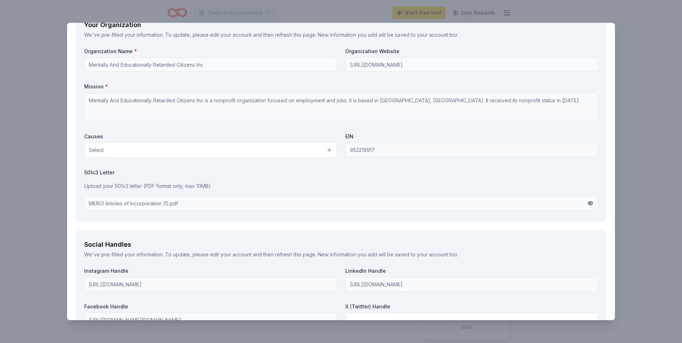
scroll to position [729, 0]
type textarea "Loremipsum do sitametconse adi Elits do Eiusmodtemp incididunt utlabore etdo ma…"
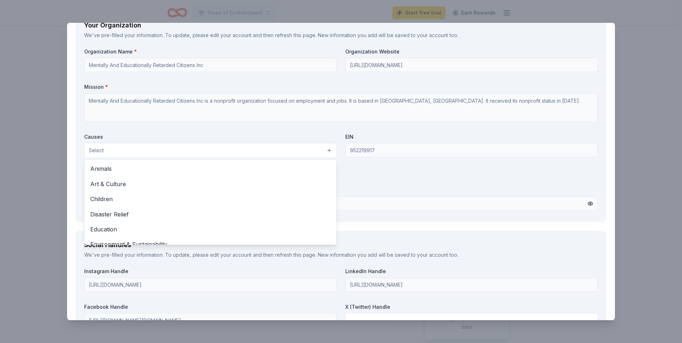
click at [134, 149] on button "Select" at bounding box center [210, 150] width 252 height 15
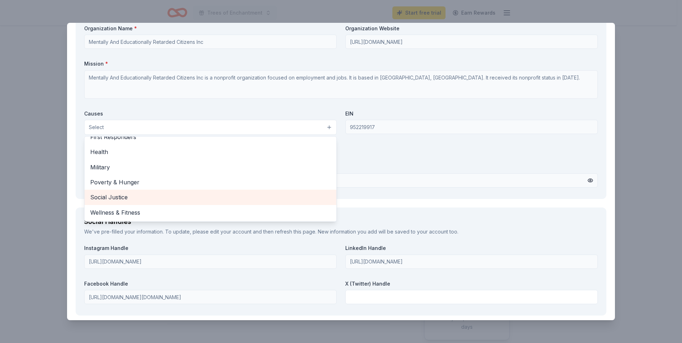
scroll to position [765, 0]
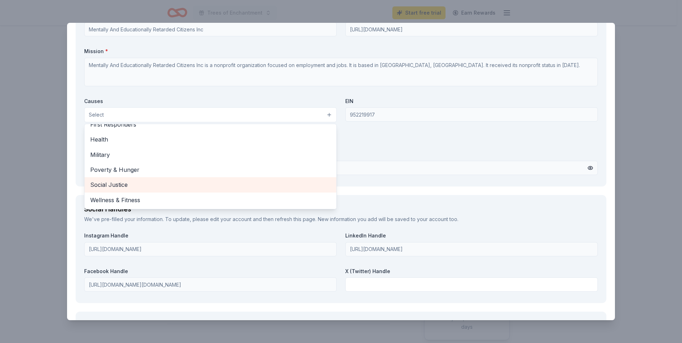
click at [122, 181] on span "Social Justice" at bounding box center [210, 184] width 240 height 9
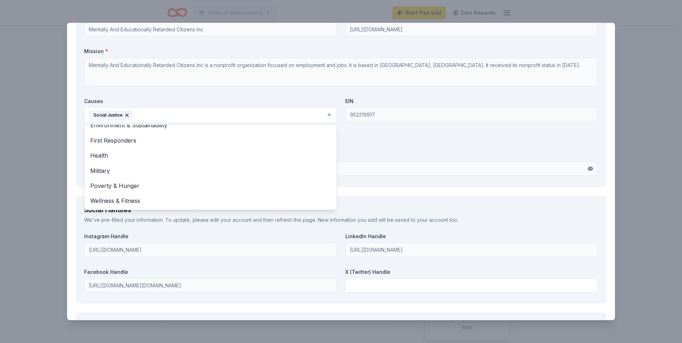
click at [411, 152] on div "Organization Name * Mentally And Educationally Retarded Citizens Inc Organizati…" at bounding box center [340, 95] width 513 height 166
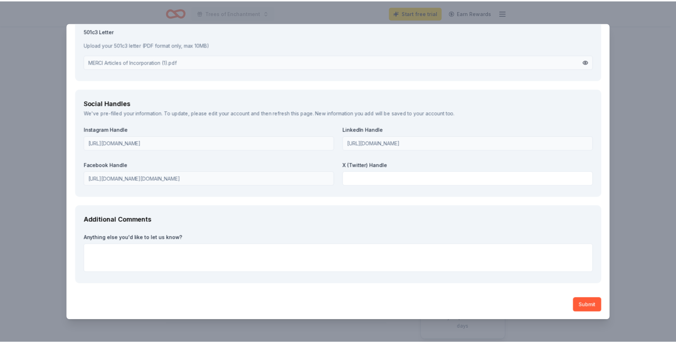
scroll to position [873, 0]
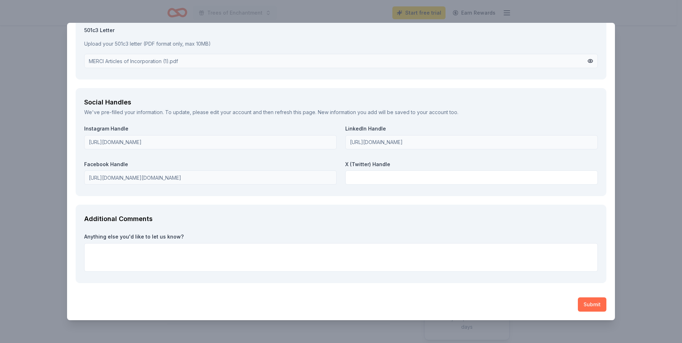
click at [587, 301] on button "Submit" at bounding box center [592, 304] width 29 height 14
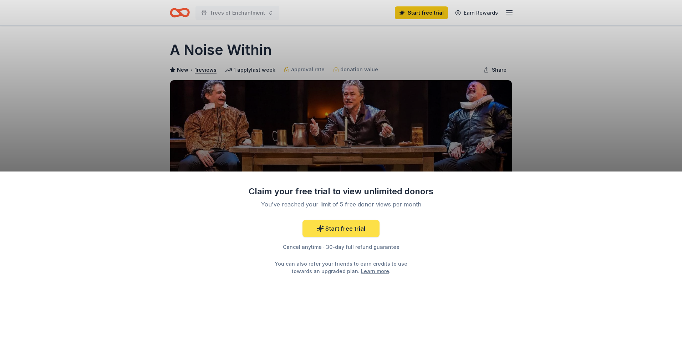
click at [348, 229] on link "Start free trial" at bounding box center [340, 228] width 77 height 17
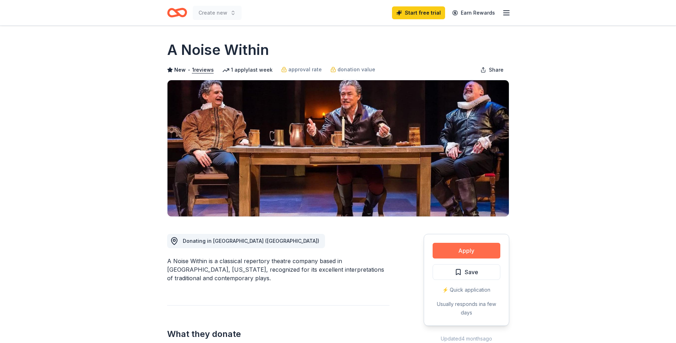
click at [461, 249] on button "Apply" at bounding box center [467, 251] width 68 height 16
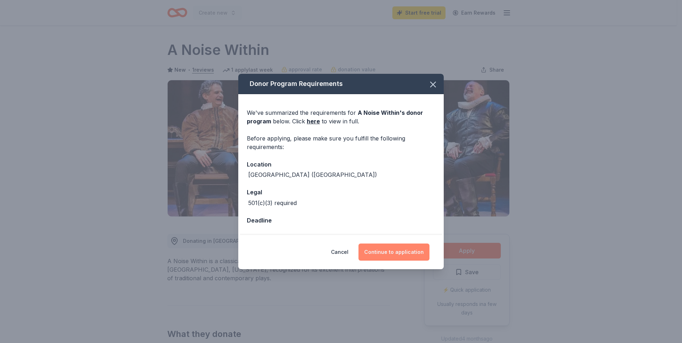
click at [396, 251] on button "Continue to application" at bounding box center [393, 251] width 71 height 17
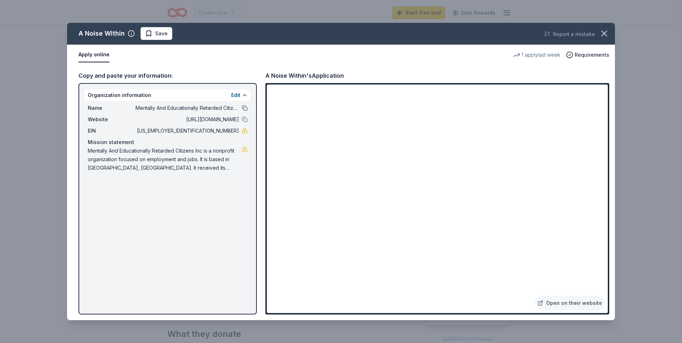
click at [245, 109] on button at bounding box center [245, 108] width 6 height 6
click at [245, 122] on button at bounding box center [245, 120] width 6 height 6
click at [242, 96] on button at bounding box center [245, 95] width 6 height 6
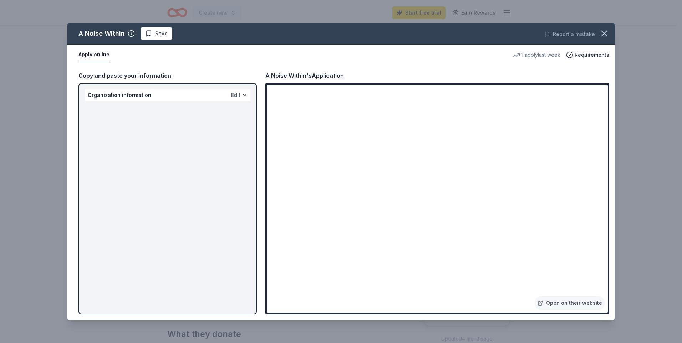
click at [238, 96] on button "Edit" at bounding box center [235, 95] width 9 height 9
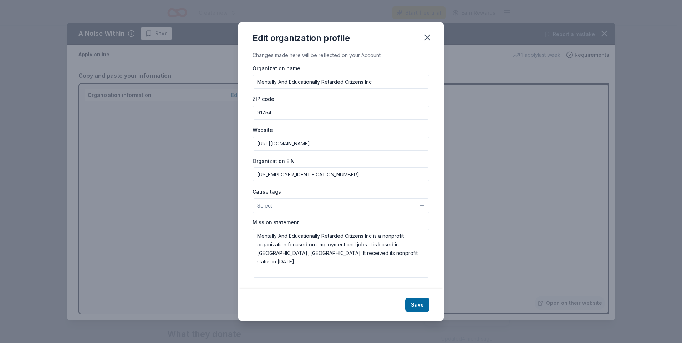
drag, startPoint x: 374, startPoint y: 83, endPoint x: 245, endPoint y: 79, distance: 129.1
click at [245, 79] on div "Changes made here will be reflected on your Account. Organization name Mentally…" at bounding box center [340, 170] width 205 height 238
type input "MERCI"
drag, startPoint x: 377, startPoint y: 255, endPoint x: 225, endPoint y: 220, distance: 155.4
click at [225, 220] on div "Edit organization profile Changes made here will be reflected on your Account. …" at bounding box center [341, 171] width 682 height 343
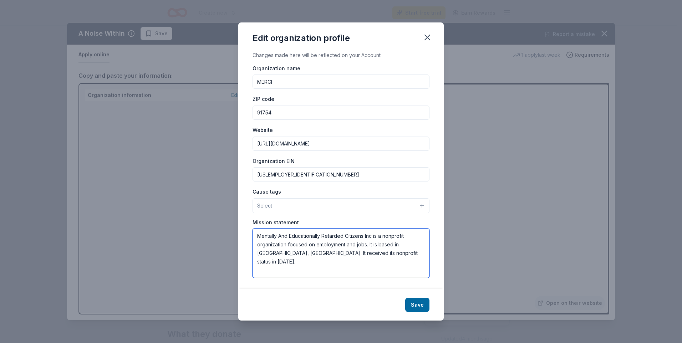
click at [331, 246] on textarea "Mentally And Educationally Retarded Citizens Inc is a nonprofit organization fo…" at bounding box center [340, 253] width 177 height 49
paste textarea "Mentally And Educationally Retarded Citizens Inc is a nonprofit organization fo…"
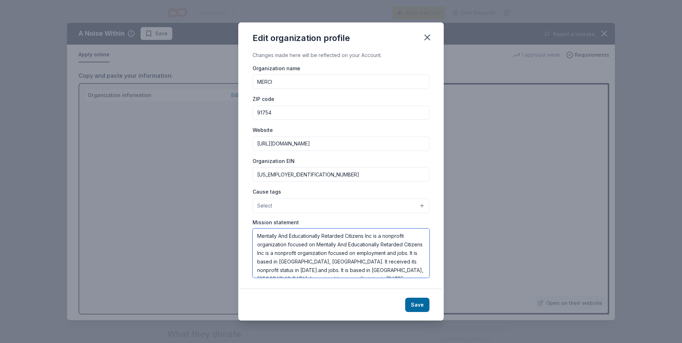
scroll to position [9, 0]
drag, startPoint x: 257, startPoint y: 234, endPoint x: 426, endPoint y: 269, distance: 172.5
click at [433, 281] on div "Changes made here will be reflected on your Account. Organization name MERCI ZI…" at bounding box center [340, 170] width 205 height 238
paste textarea "employment"
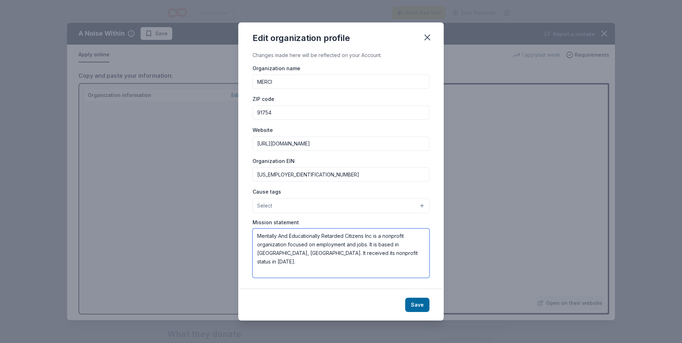
scroll to position [0, 0]
paste textarea "ur mission of empowering adults with developmental disabilities, and your suppo…"
drag, startPoint x: 393, startPoint y: 244, endPoint x: 215, endPoint y: 226, distance: 179.2
click at [215, 226] on div "Edit organization profile Changes made here will be reflected on your Account. …" at bounding box center [341, 171] width 682 height 343
type textarea "Our mission of empowering adults with developmental disabilities, and your supp…"
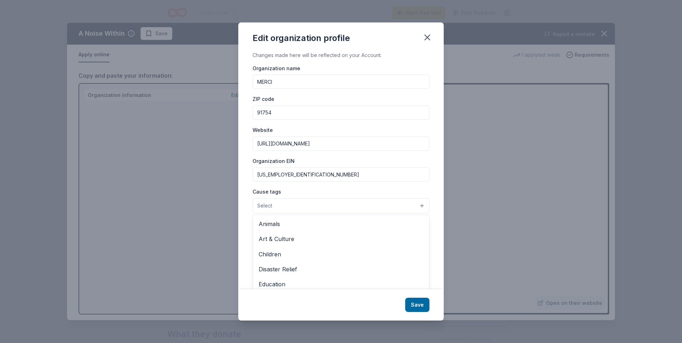
click at [275, 202] on button "Select" at bounding box center [340, 205] width 177 height 15
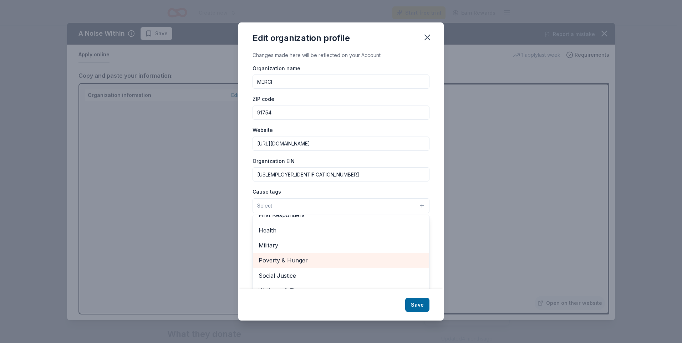
scroll to position [11, 0]
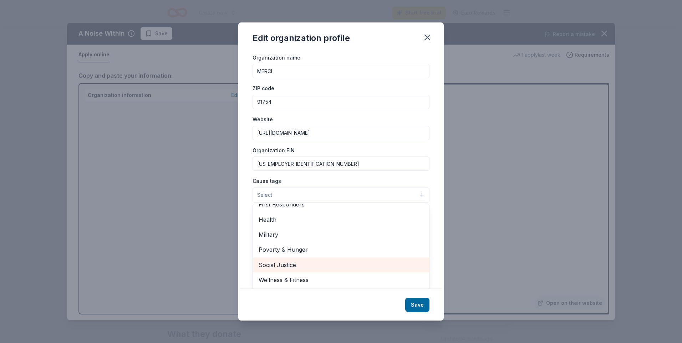
click at [299, 265] on span "Social Justice" at bounding box center [340, 264] width 165 height 9
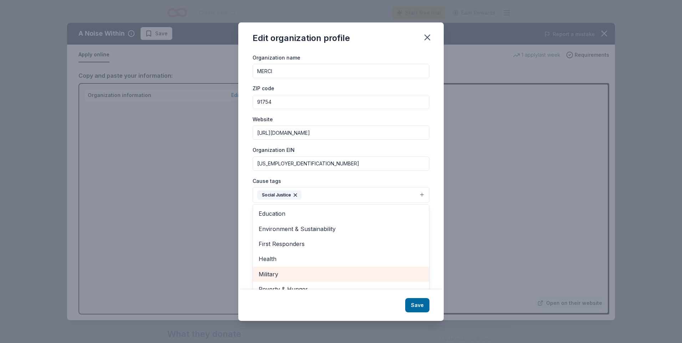
scroll to position [48, 0]
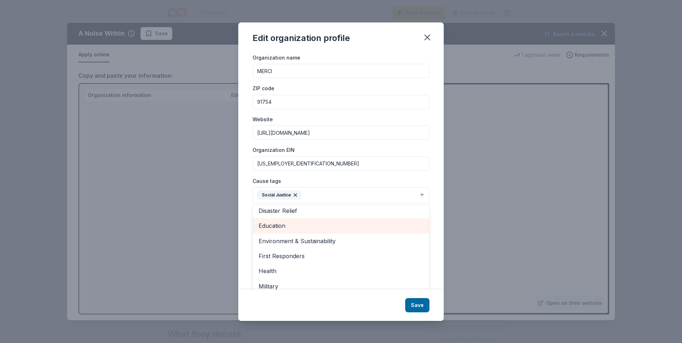
click at [283, 223] on span "Education" at bounding box center [340, 225] width 165 height 9
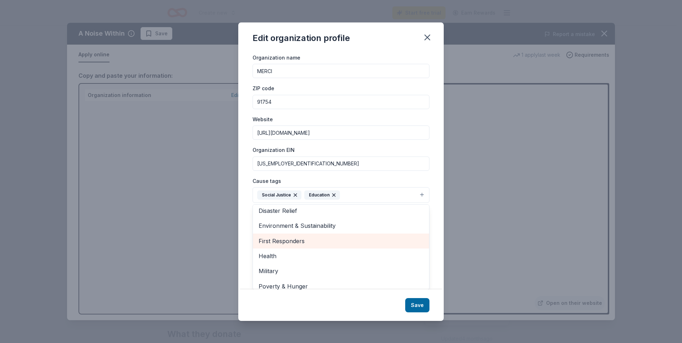
scroll to position [69, 0]
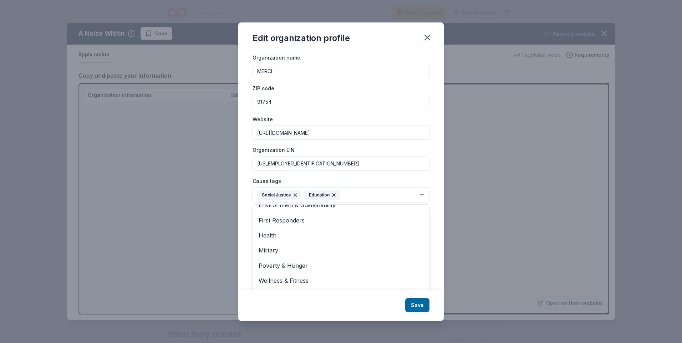
click at [418, 302] on div "Edit organization profile Changes made here will be reflected on your Account. …" at bounding box center [340, 171] width 205 height 298
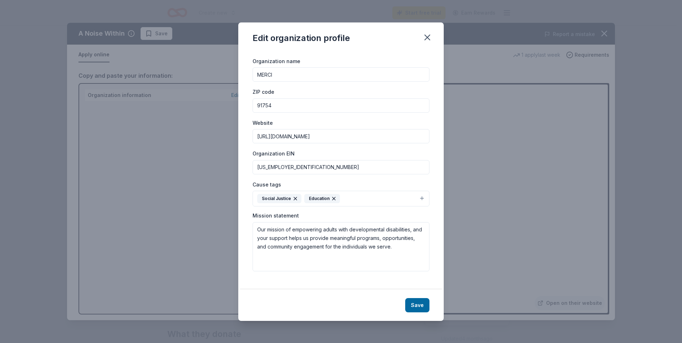
scroll to position [1, 0]
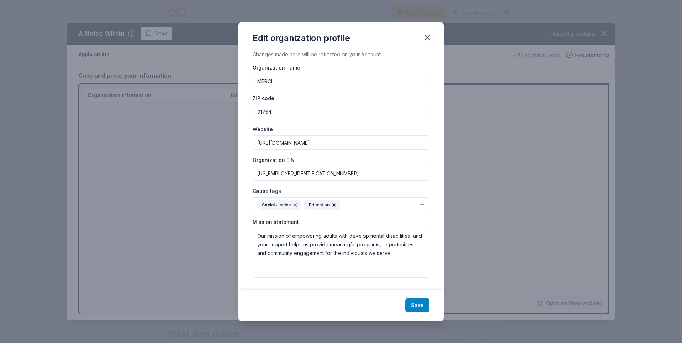
click at [419, 304] on button "Save" at bounding box center [417, 305] width 24 height 14
click at [428, 40] on icon "button" at bounding box center [427, 37] width 10 height 10
click at [415, 301] on div "Save" at bounding box center [340, 304] width 205 height 31
click at [431, 37] on icon "button" at bounding box center [427, 37] width 10 height 10
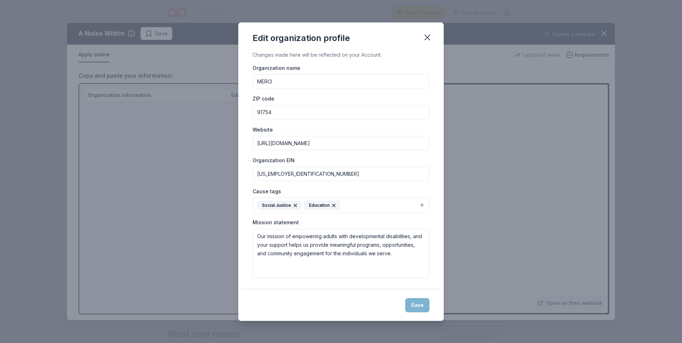
scroll to position [0, 0]
click at [351, 251] on textarea "Our mission of empowering adults with developmental disabilities, and your supp…" at bounding box center [340, 253] width 177 height 49
click at [323, 263] on textarea "Our mission of empowering adults with developmental disabilities, and your supp…" at bounding box center [340, 253] width 177 height 49
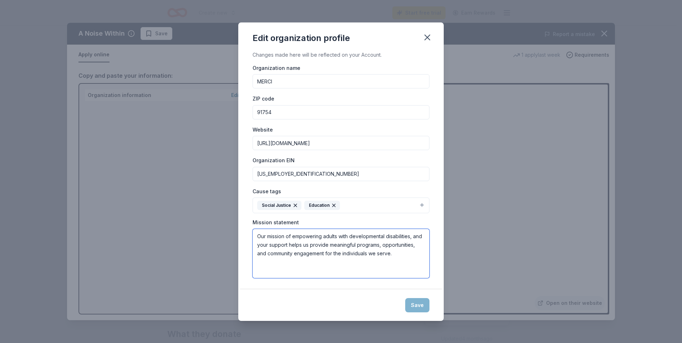
click at [367, 257] on textarea "Our mission of empowering adults with developmental disabilities, and your supp…" at bounding box center [340, 253] width 177 height 49
click at [291, 79] on input "MERCI" at bounding box center [340, 81] width 177 height 14
click at [298, 112] on input "91754" at bounding box center [340, 112] width 177 height 14
click at [319, 146] on input "[URL][DOMAIN_NAME]" at bounding box center [340, 143] width 177 height 14
click at [318, 175] on input "[US_EMPLOYER_IDENTIFICATION_NUMBER]" at bounding box center [340, 174] width 177 height 14
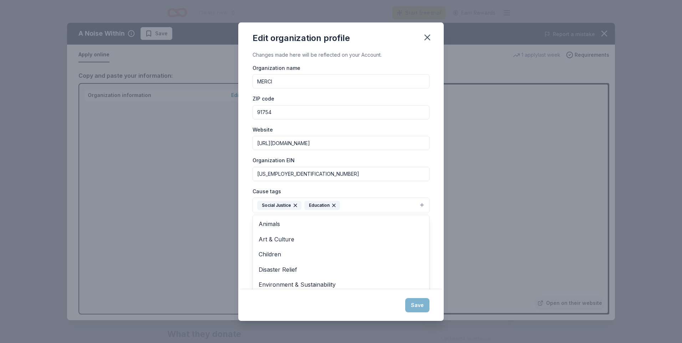
click at [352, 199] on button "Social Justice Education" at bounding box center [340, 205] width 177 height 16
click at [354, 132] on div "Organization name MERCI ZIP code 91754 Website [URL][DOMAIN_NAME] Organization …" at bounding box center [340, 170] width 177 height 215
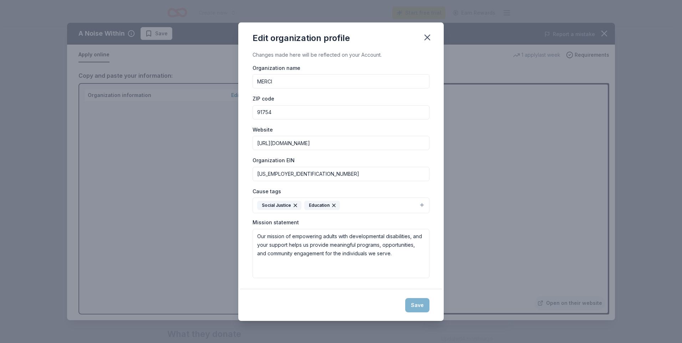
click at [421, 304] on div "Save" at bounding box center [340, 304] width 205 height 31
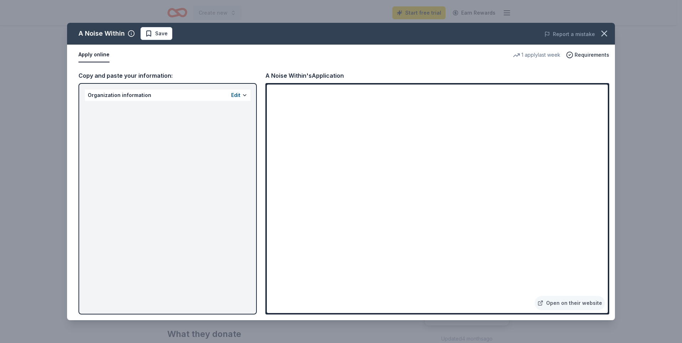
click at [442, 55] on div "Apply online" at bounding box center [292, 54] width 429 height 15
